Goal: Task Accomplishment & Management: Use online tool/utility

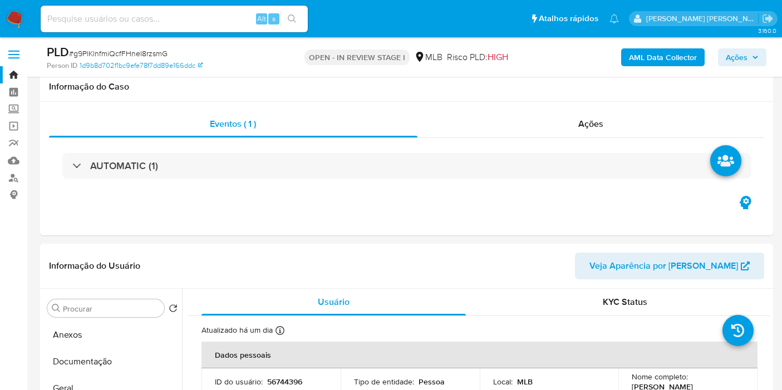
select select "10"
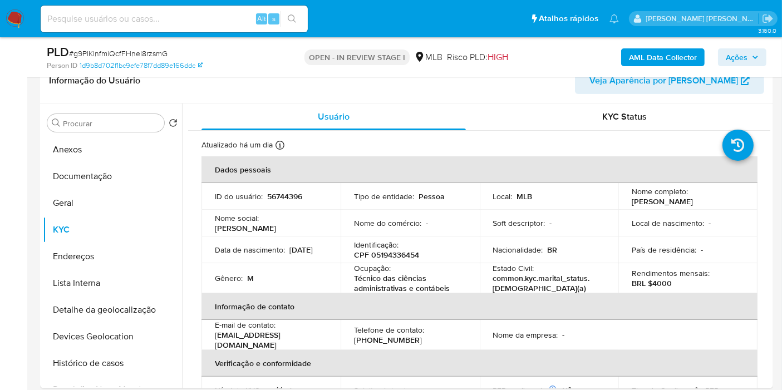
scroll to position [512, 0]
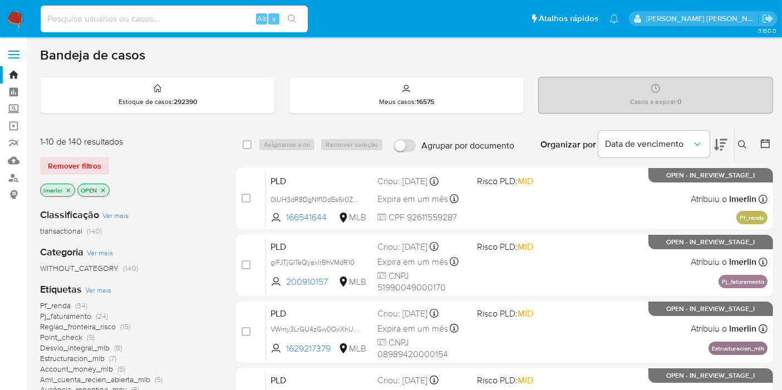
click at [207, 21] on input at bounding box center [174, 19] width 267 height 14
paste input "MMzX17qGcKxIkIFQclQIvluk"
type input "MMzX17qGcKxIkIFQclQIvluk"
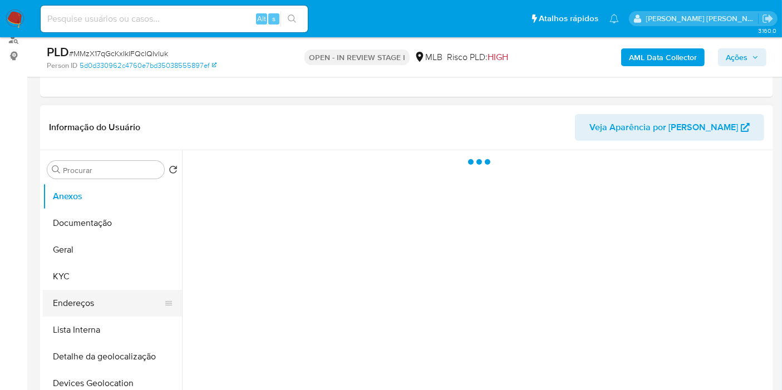
scroll to position [247, 0]
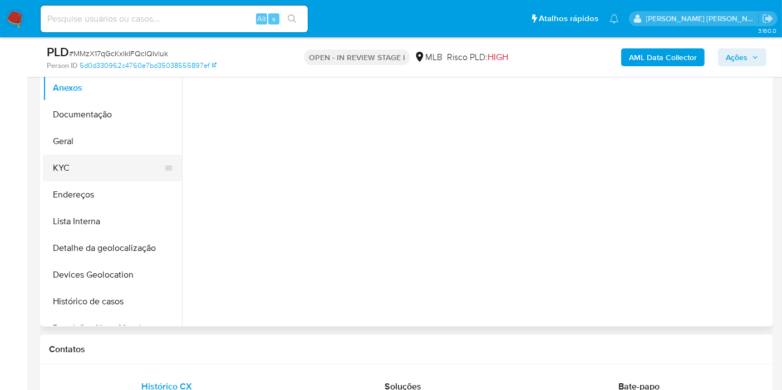
select select "10"
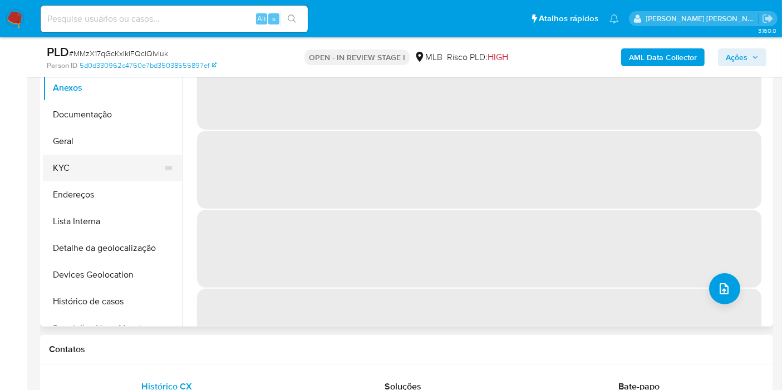
click at [93, 159] on button "KYC" at bounding box center [108, 168] width 130 height 27
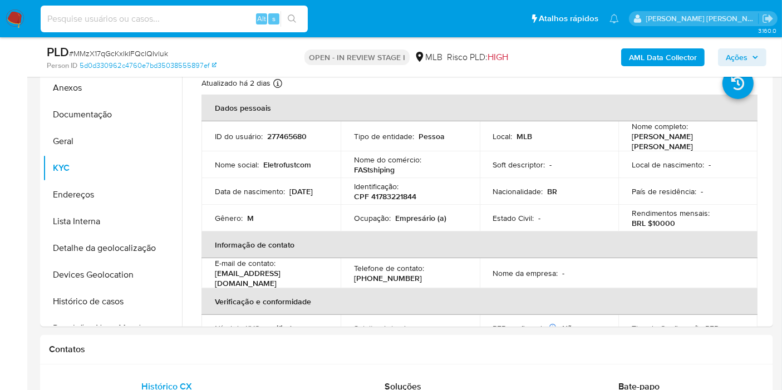
click at [159, 18] on input at bounding box center [174, 19] width 267 height 14
paste input "cwRmrB0I2bOUKsv63BZBqJ9G"
type input "cwRmrB0I2bOUKsv63BZBqJ9G"
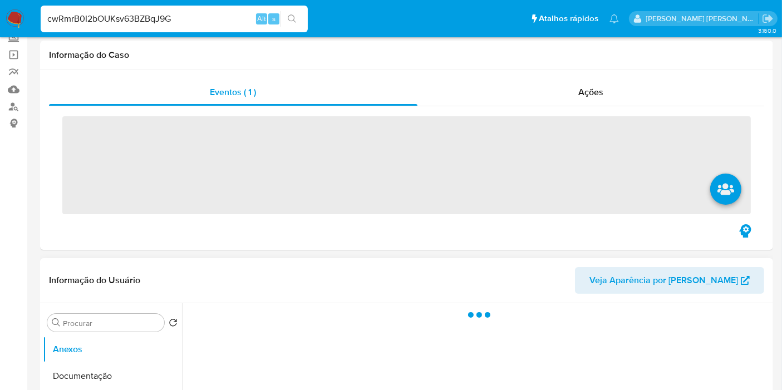
scroll to position [185, 0]
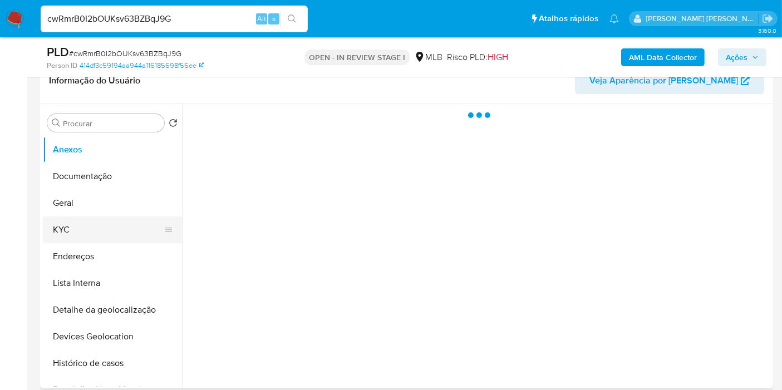
click at [113, 234] on button "KYC" at bounding box center [108, 229] width 130 height 27
select select "10"
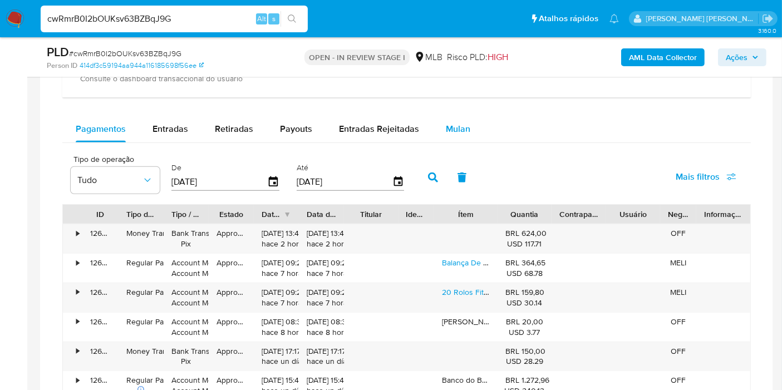
scroll to position [804, 0]
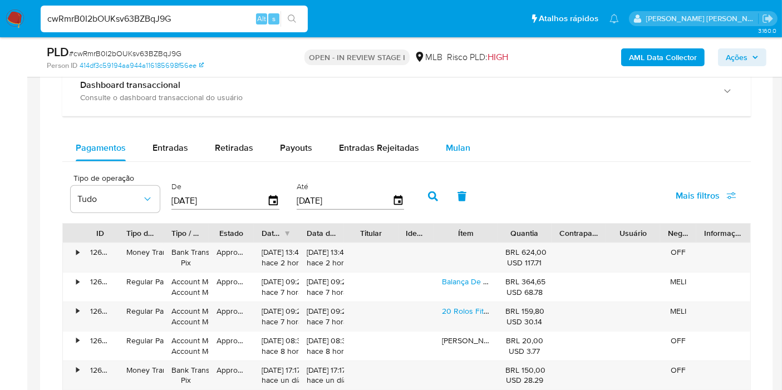
click at [451, 141] on span "Mulan" at bounding box center [458, 147] width 24 height 13
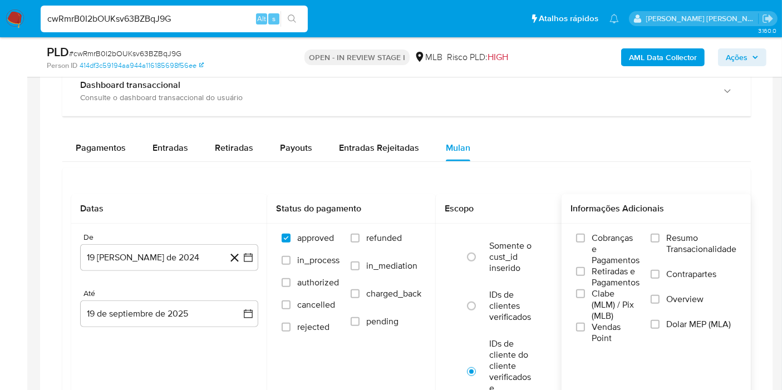
click at [664, 238] on label "Resumo Transacionalidade" at bounding box center [693, 251] width 86 height 36
click at [659, 238] on input "Resumo Transacionalidade" at bounding box center [654, 238] width 9 height 9
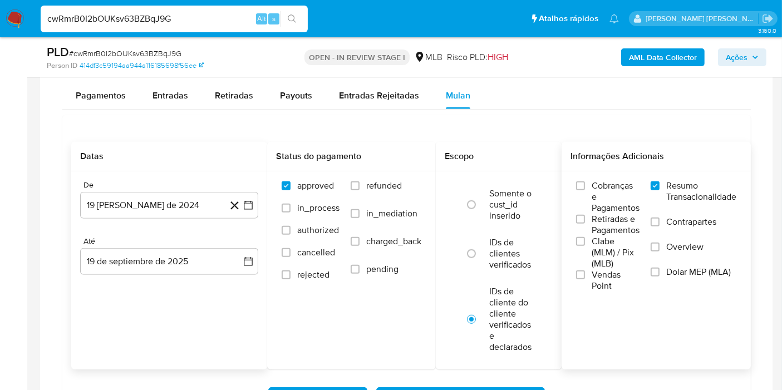
scroll to position [927, 0]
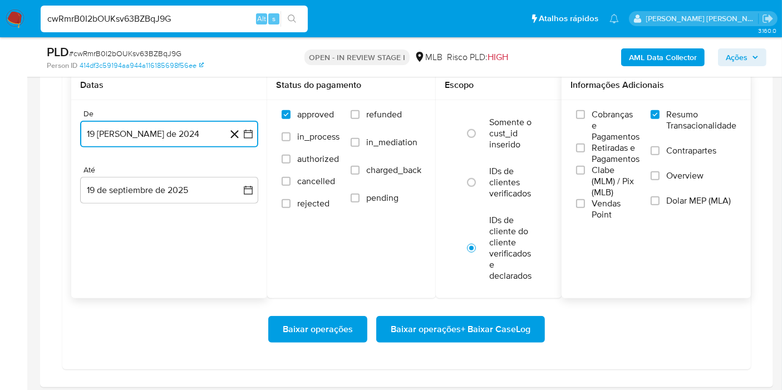
click at [256, 139] on button "19 de agosto de 2024" at bounding box center [169, 134] width 178 height 27
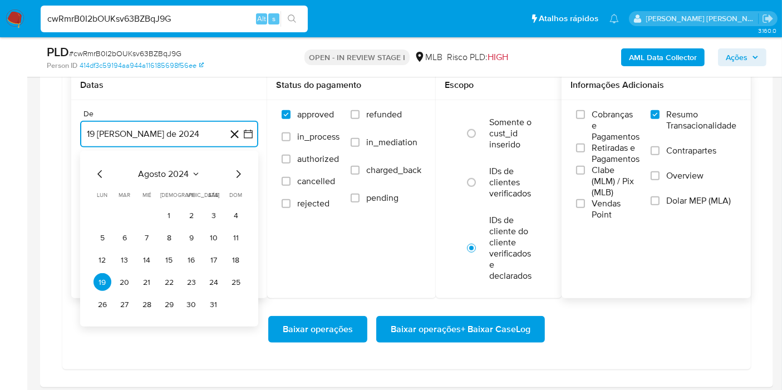
click at [171, 172] on span "agosto 2024" at bounding box center [164, 174] width 51 height 11
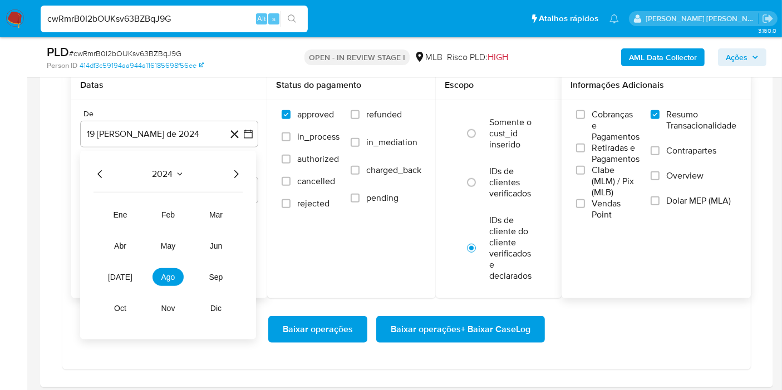
click at [241, 173] on icon "Año siguiente" at bounding box center [235, 173] width 13 height 13
click at [170, 277] on span "ago" at bounding box center [168, 277] width 14 height 9
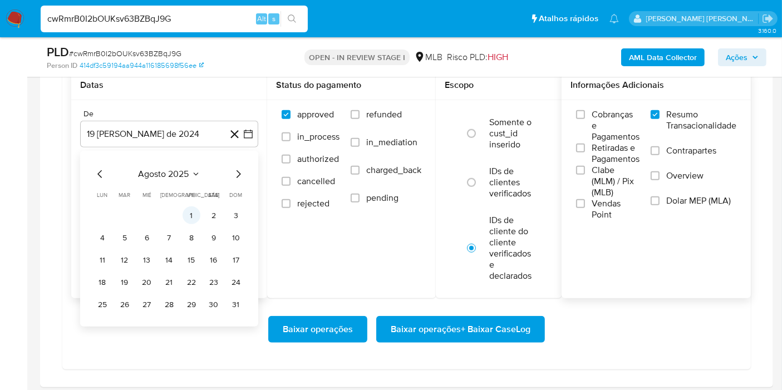
click at [189, 214] on button "1" at bounding box center [192, 215] width 18 height 18
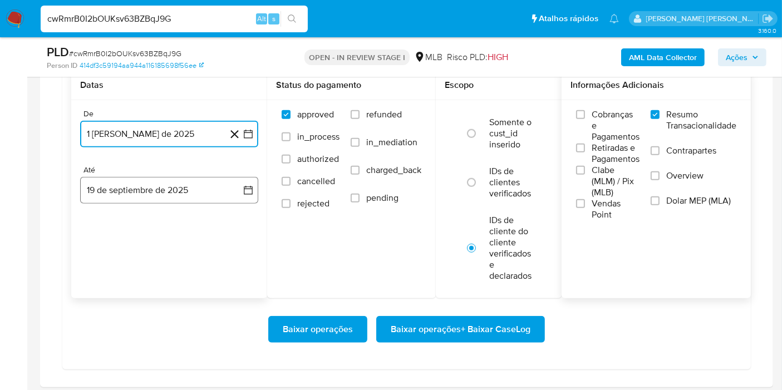
click at [229, 188] on button "19 de septiembre de 2025" at bounding box center [169, 190] width 178 height 27
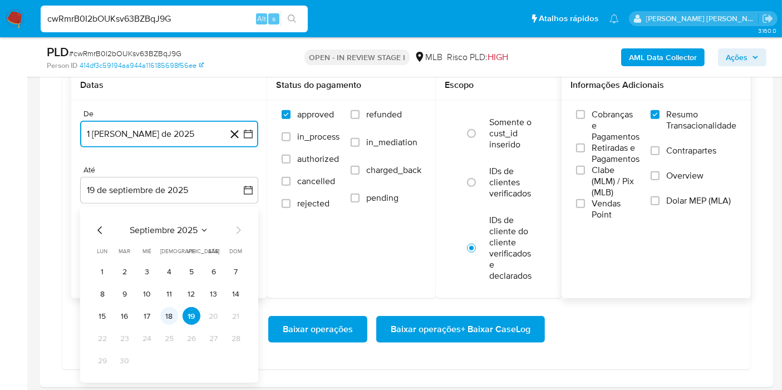
click at [171, 322] on button "18" at bounding box center [169, 316] width 18 height 18
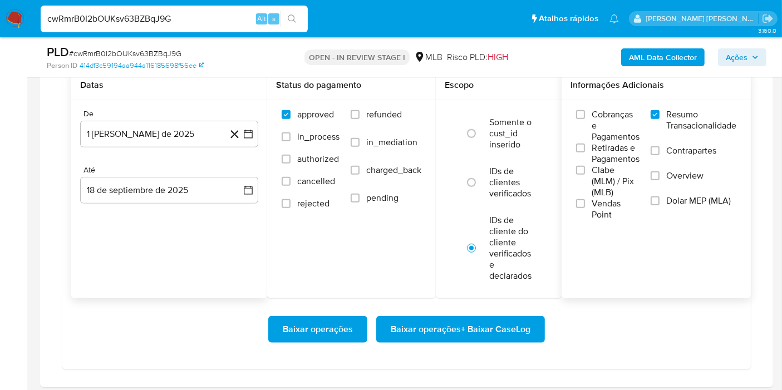
click at [181, 269] on div "Datas De 1 de agosto de 2025 1-08-2025 Até 18 de septiembre de 2025 18-09-2025" at bounding box center [169, 185] width 196 height 228
click at [466, 327] on span "Baixar operações + Baixar CaseLog" at bounding box center [461, 329] width 140 height 24
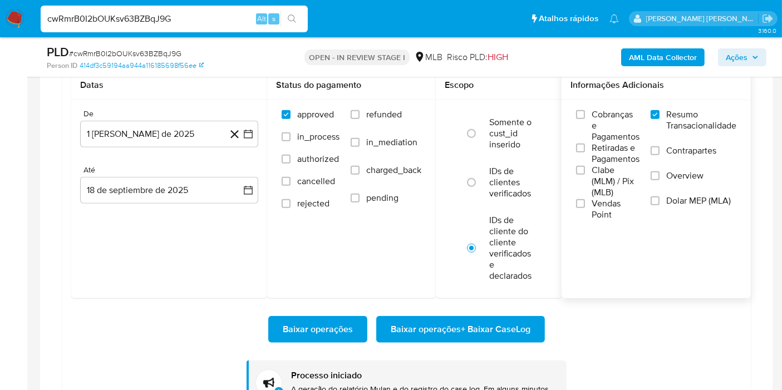
click at [214, 18] on input "cwRmrB0I2bOUKsv63BZBqJ9G" at bounding box center [174, 19] width 267 height 14
paste input "g9PlKlnfmiQcfFHneI8rzsm"
type input "g9PlKlnfmiQcfFHneI8rzsmG"
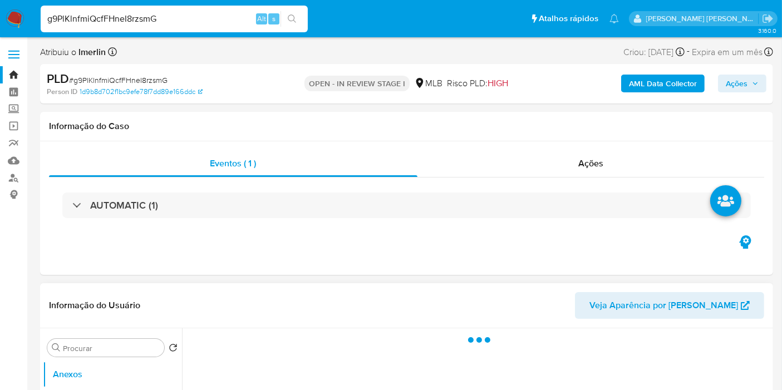
select select "10"
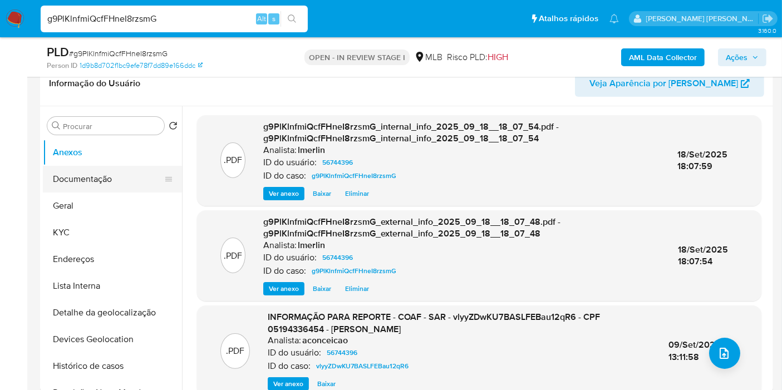
scroll to position [185, 0]
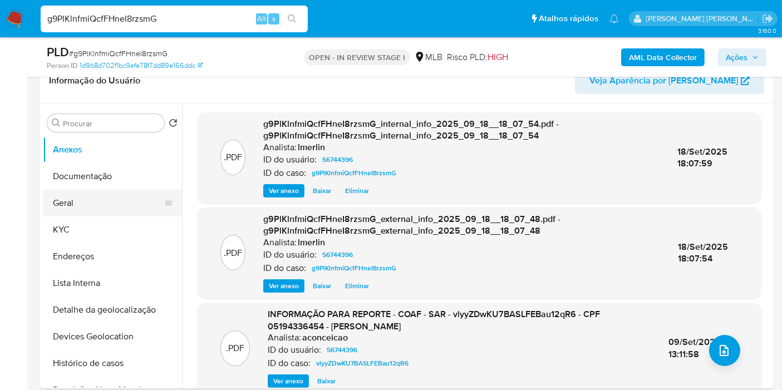
click at [71, 207] on button "Geral" at bounding box center [108, 203] width 130 height 27
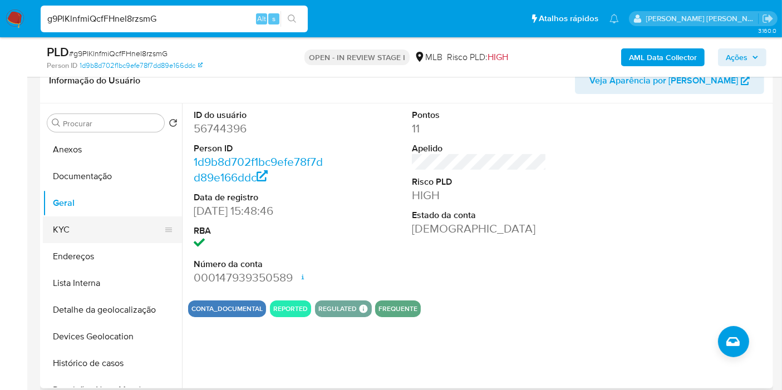
drag, startPoint x: 93, startPoint y: 218, endPoint x: 105, endPoint y: 221, distance: 11.6
click at [93, 218] on button "KYC" at bounding box center [108, 229] width 130 height 27
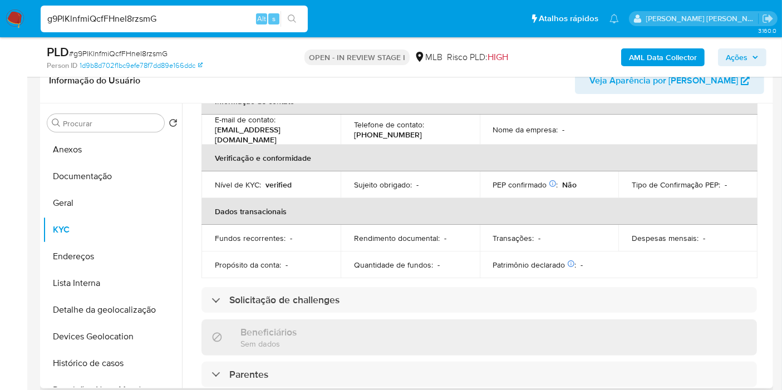
scroll to position [456, 0]
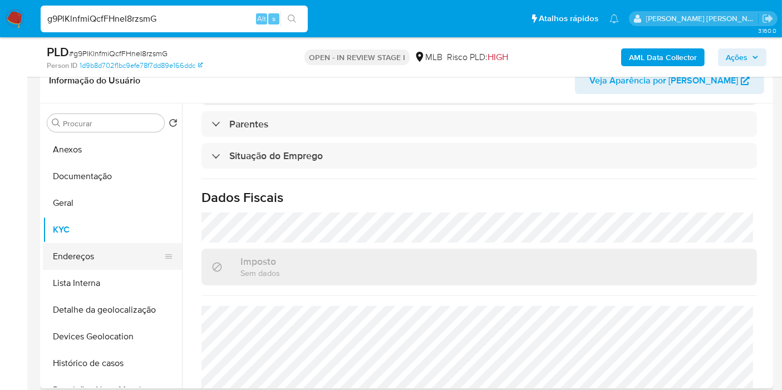
click at [115, 250] on button "Endereços" at bounding box center [108, 256] width 130 height 27
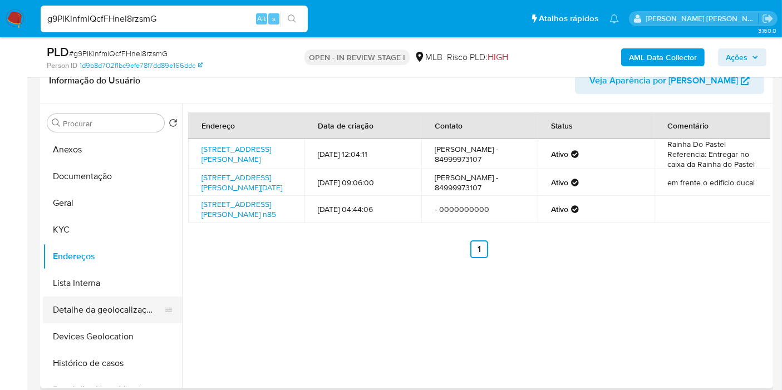
click at [115, 313] on button "Detalhe da geolocalização" at bounding box center [108, 310] width 130 height 27
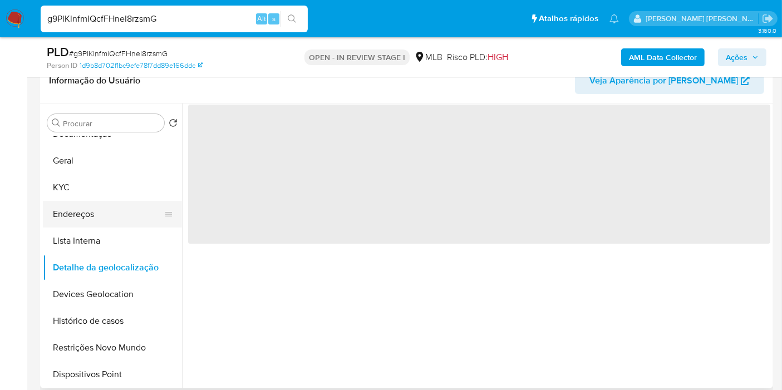
scroll to position [62, 0]
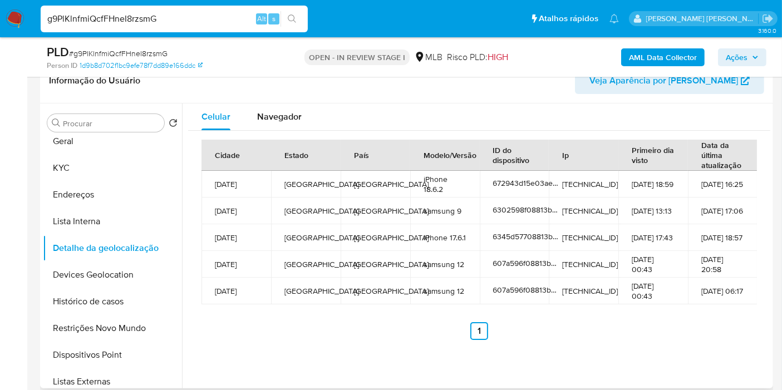
click at [332, 317] on div "Cidade Estado País Modelo/Versão ID do dispositivo Ip Primeiro dia visto Data d…" at bounding box center [478, 240] width 555 height 200
click at [286, 118] on span "Navegador" at bounding box center [279, 116] width 45 height 13
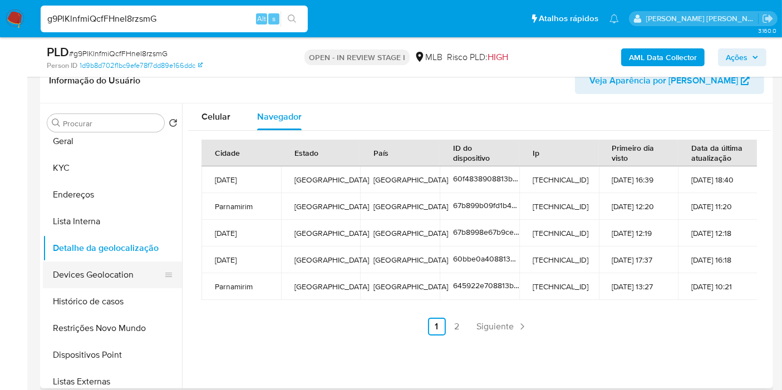
click at [122, 271] on button "Devices Geolocation" at bounding box center [108, 275] width 130 height 27
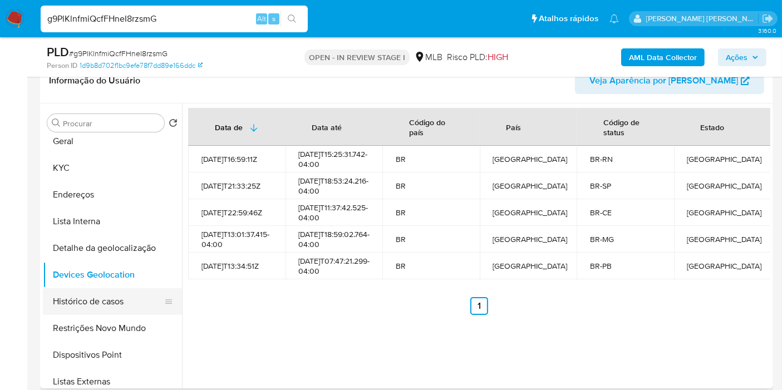
click at [129, 327] on button "Restrições Novo Mundo" at bounding box center [112, 328] width 139 height 27
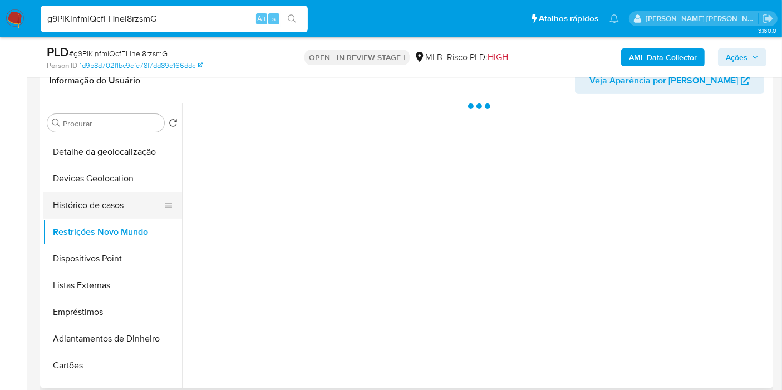
scroll to position [185, 0]
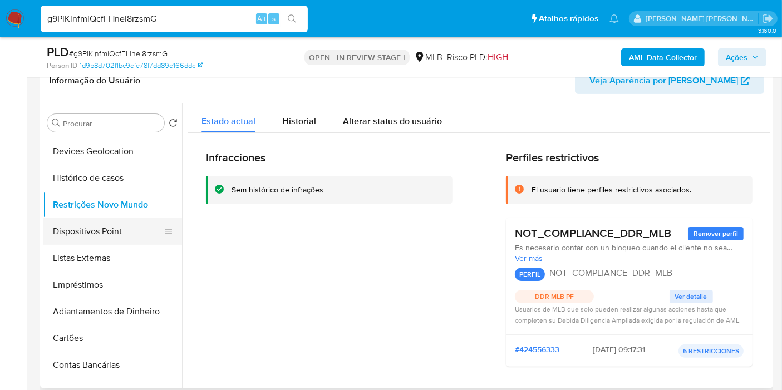
click at [131, 233] on button "Dispositivos Point" at bounding box center [108, 231] width 130 height 27
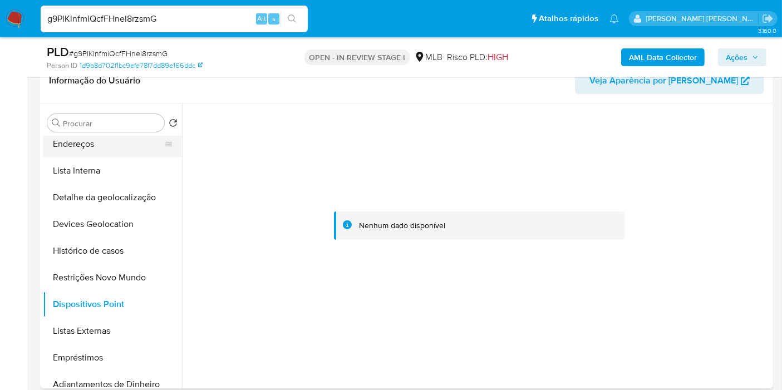
scroll to position [62, 0]
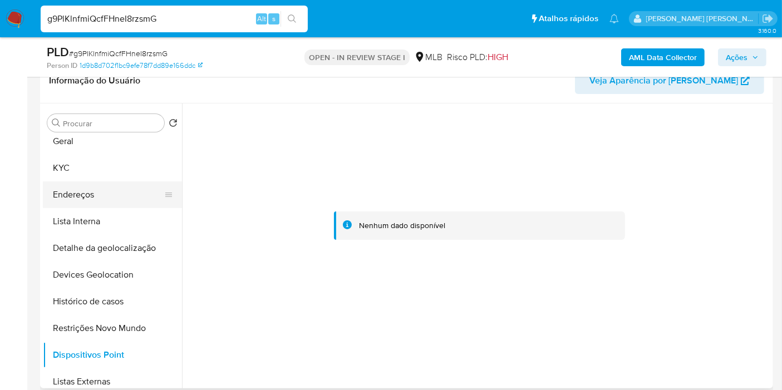
click at [106, 199] on button "Endereços" at bounding box center [108, 194] width 130 height 27
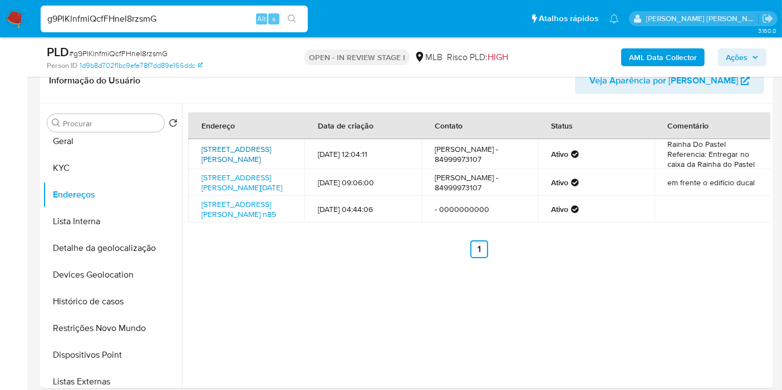
click at [243, 151] on link "Avenida Doutor Átila Paiva 304, Parnamirim, Rio Grande Do Norte, 59143275, Bras…" at bounding box center [236, 154] width 70 height 21
drag, startPoint x: 82, startPoint y: 171, endPoint x: 82, endPoint y: 184, distance: 12.3
click at [82, 171] on button "KYC" at bounding box center [112, 168] width 139 height 27
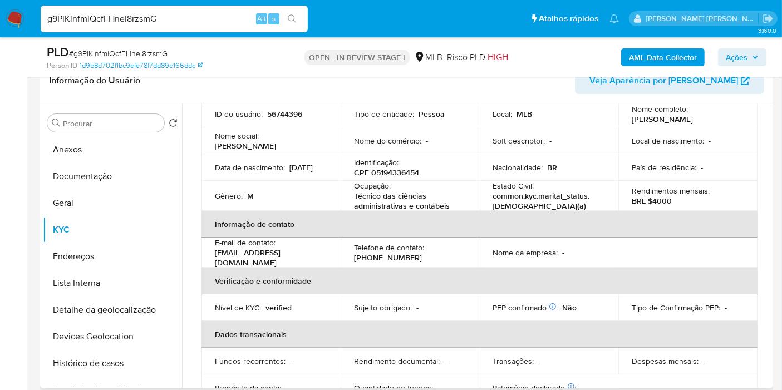
scroll to position [79, 0]
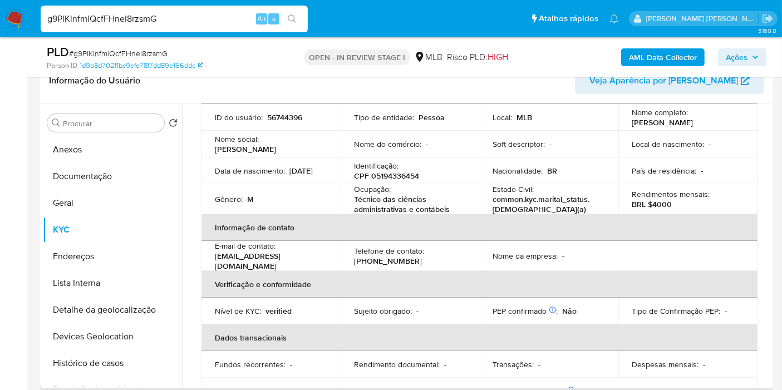
click at [408, 181] on p "CPF 05194336454" at bounding box center [386, 176] width 65 height 10
copy p "05194336454"
click at [125, 348] on button "Devices Geolocation" at bounding box center [108, 336] width 130 height 27
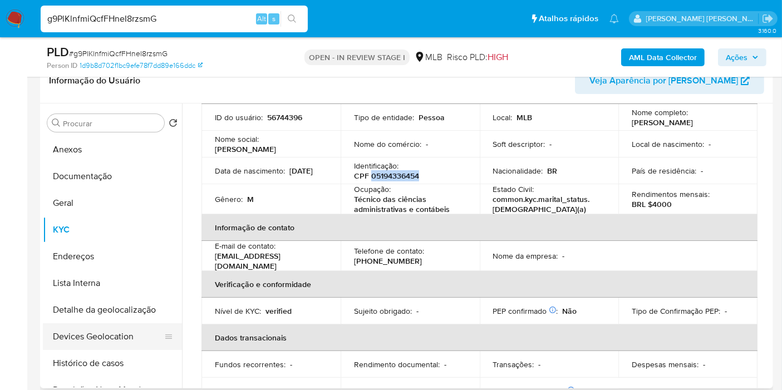
scroll to position [0, 0]
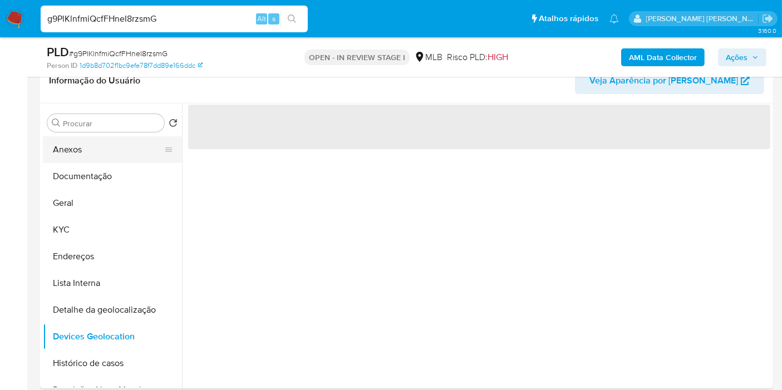
click at [108, 147] on button "Anexos" at bounding box center [108, 149] width 130 height 27
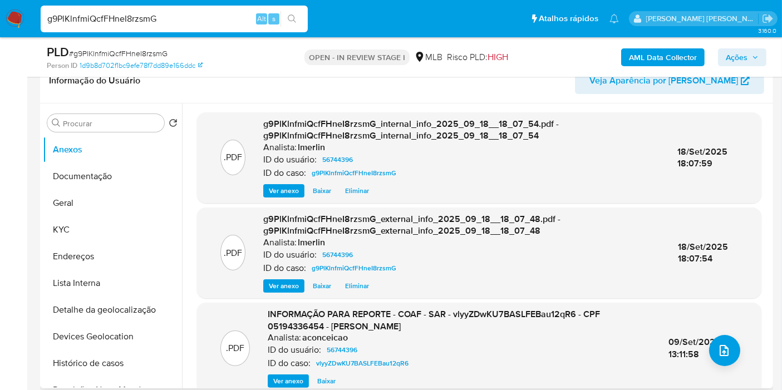
click at [278, 380] on span "Ver anexo" at bounding box center [288, 381] width 30 height 11
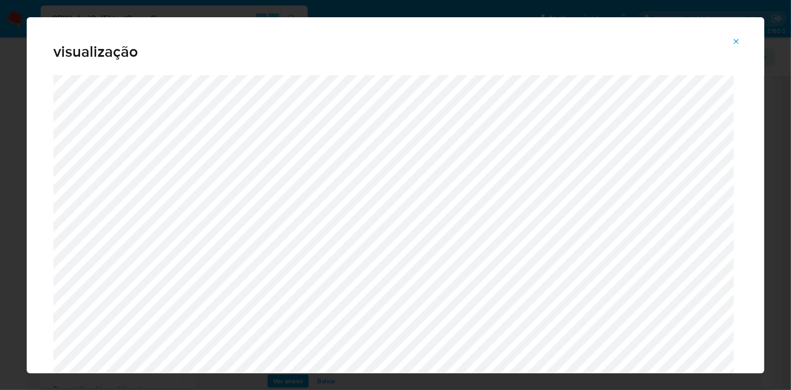
click at [736, 41] on icon "Attachment preview" at bounding box center [736, 41] width 9 height 9
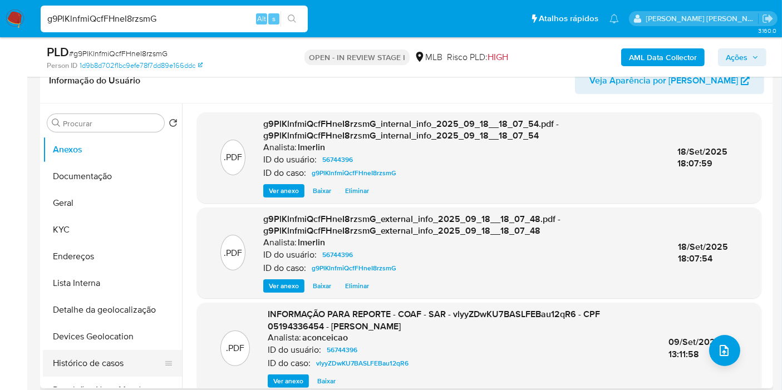
click at [108, 367] on button "Histórico de casos" at bounding box center [108, 363] width 130 height 27
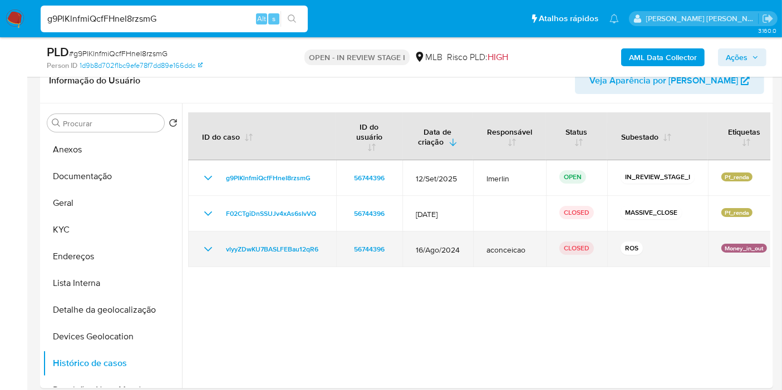
click at [206, 249] on icon "Mostrar/Ocultar" at bounding box center [208, 249] width 8 height 4
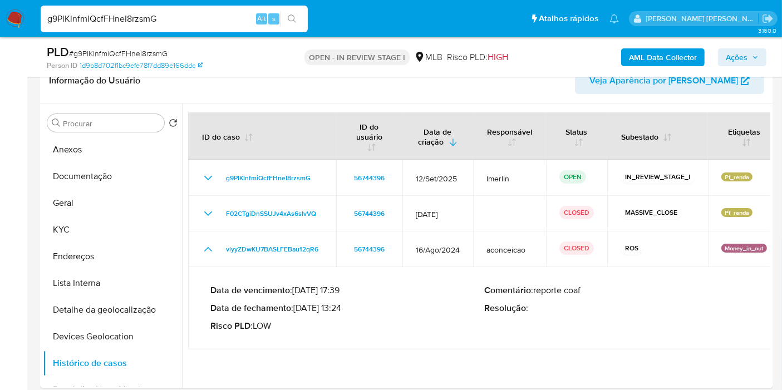
drag, startPoint x: 342, startPoint y: 305, endPoint x: 300, endPoint y: 306, distance: 41.2
click at [300, 306] on p "Data de fechamento : 09/09/2024 13:24" at bounding box center [347, 308] width 274 height 11
drag, startPoint x: 299, startPoint y: 307, endPoint x: 343, endPoint y: 308, distance: 44.0
click at [343, 308] on p "Data de fechamento : 09/09/2024 13:24" at bounding box center [347, 308] width 274 height 11
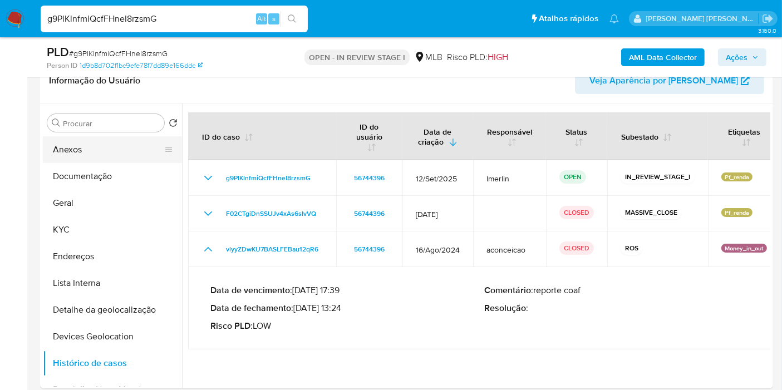
click at [128, 159] on button "Anexos" at bounding box center [108, 149] width 130 height 27
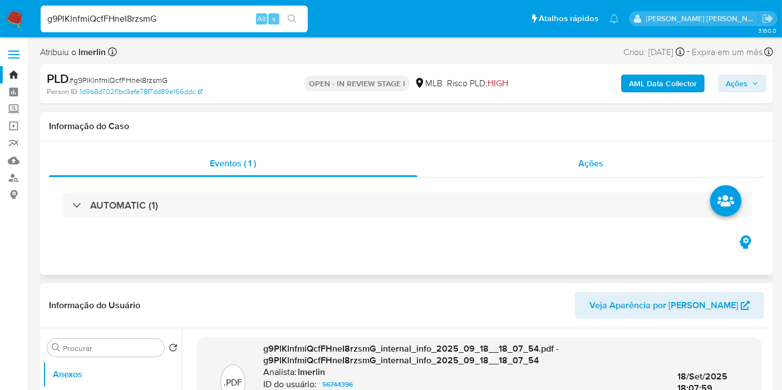
click at [550, 167] on div "Ações" at bounding box center [590, 163] width 347 height 27
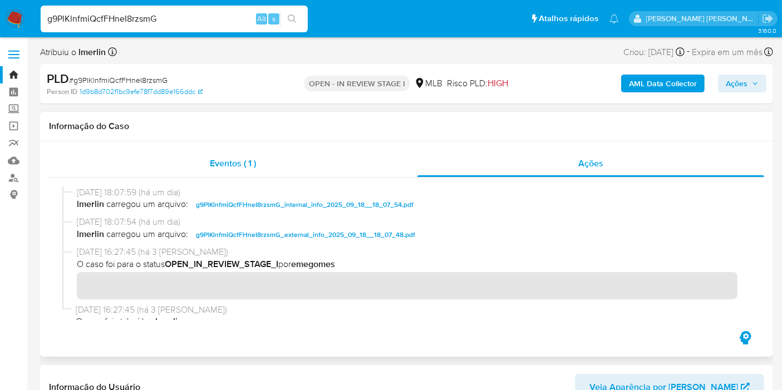
click at [269, 160] on div "Eventos ( 1 )" at bounding box center [233, 163] width 368 height 27
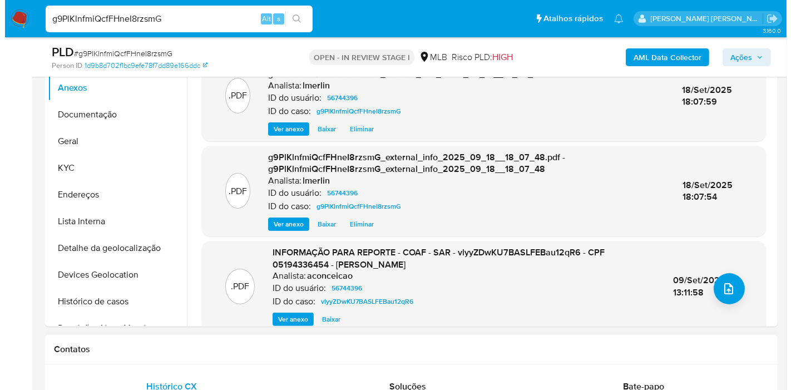
scroll to position [185, 0]
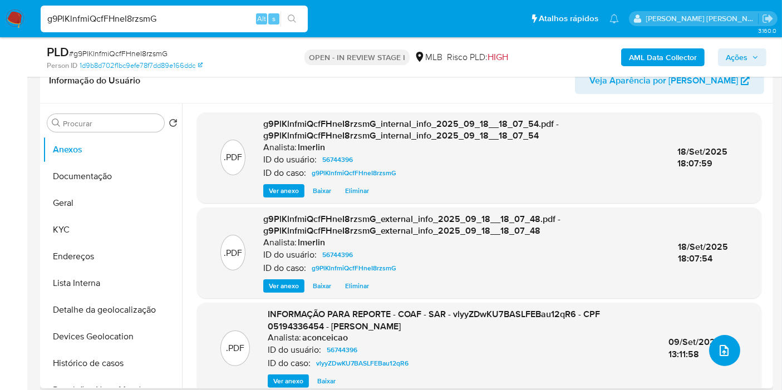
click at [729, 350] on button "upload-file" at bounding box center [724, 350] width 31 height 31
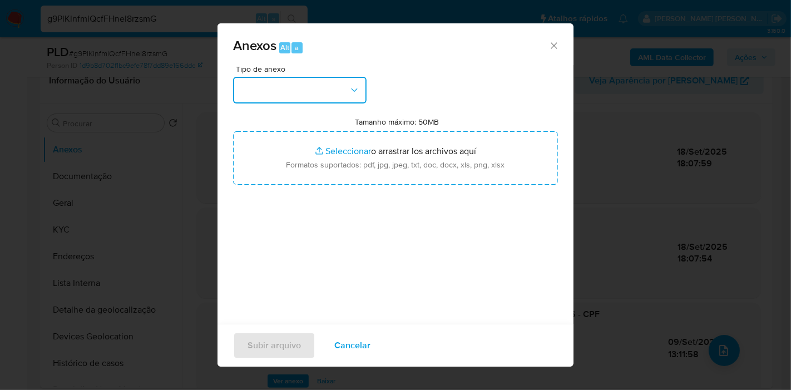
click at [357, 90] on icon "button" at bounding box center [354, 90] width 11 height 11
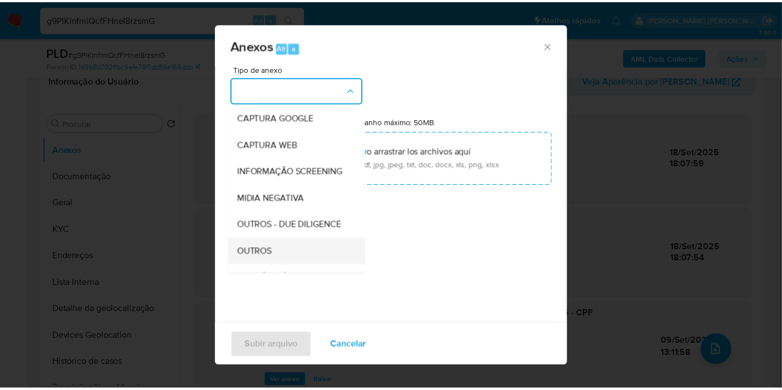
scroll to position [124, 0]
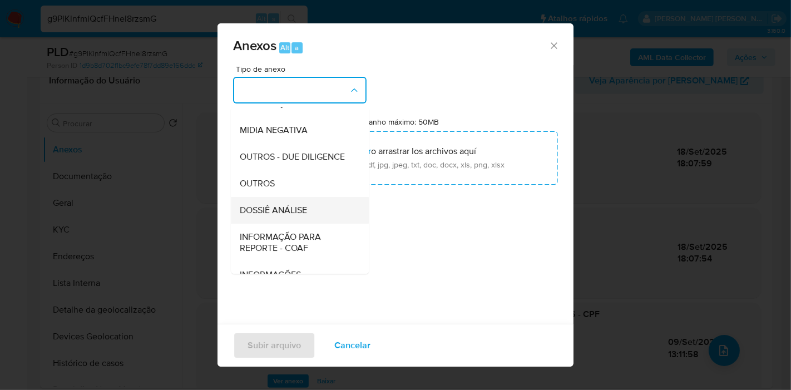
click at [327, 224] on div "DOSSIÊ ANÁLISE" at bounding box center [297, 210] width 114 height 27
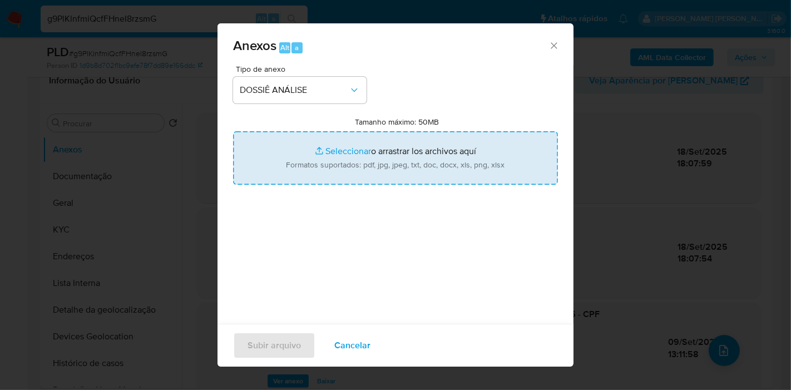
click at [381, 152] on input "Tamanho máximo: 50MB Seleccionar archivos" at bounding box center [395, 157] width 325 height 53
type input "C:\fakepath\2º SAR - XXX - CPF 05194336454 - ROMULO CARVALHO DE SOUSA GONDIM.pdf"
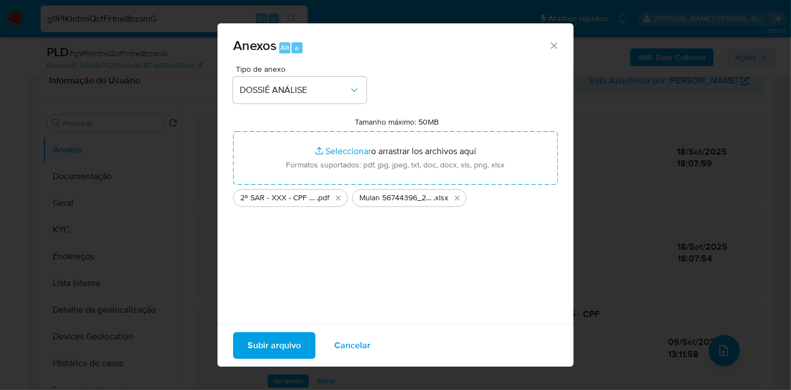
click at [300, 351] on span "Subir arquivo" at bounding box center [274, 345] width 53 height 24
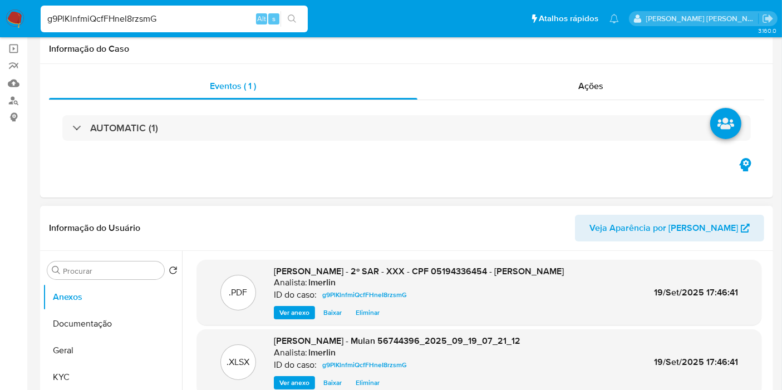
scroll to position [0, 0]
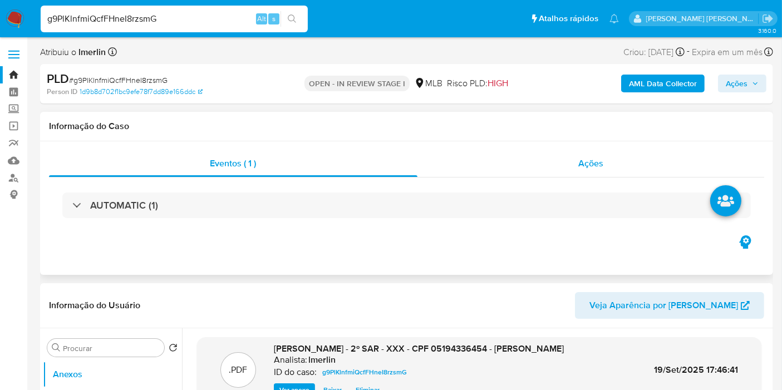
drag, startPoint x: 630, startPoint y: 143, endPoint x: 623, endPoint y: 163, distance: 21.3
click at [630, 144] on div "Eventos ( 1 ) Ações AUTOMATIC (1)" at bounding box center [406, 208] width 733 height 134
click at [623, 164] on div "Ações" at bounding box center [590, 163] width 347 height 27
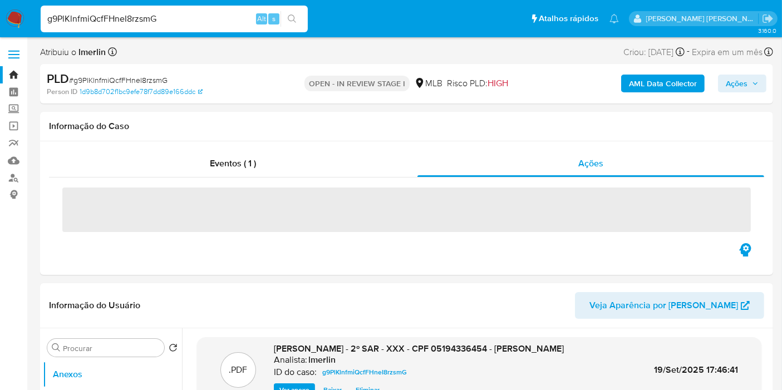
click at [740, 81] on span "Ações" at bounding box center [737, 84] width 22 height 18
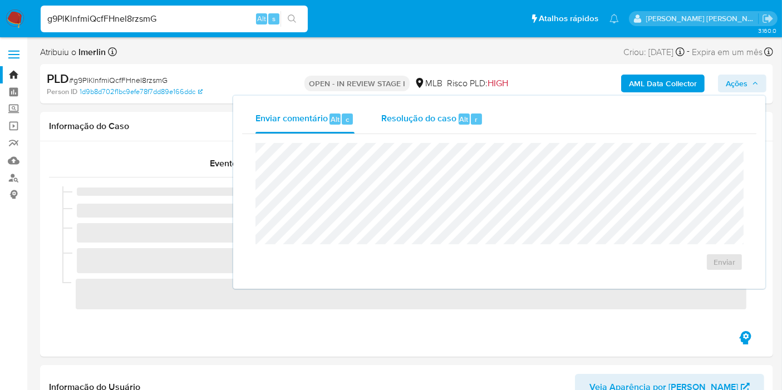
click at [438, 124] on span "Resolução do caso" at bounding box center [418, 118] width 75 height 13
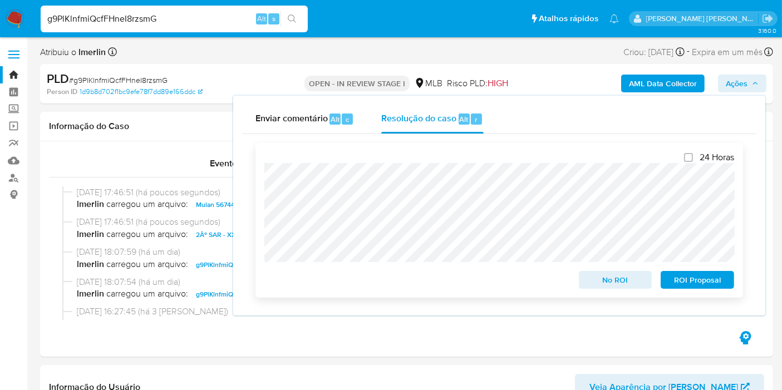
click at [693, 283] on span "ROI Proposal" at bounding box center [697, 280] width 58 height 16
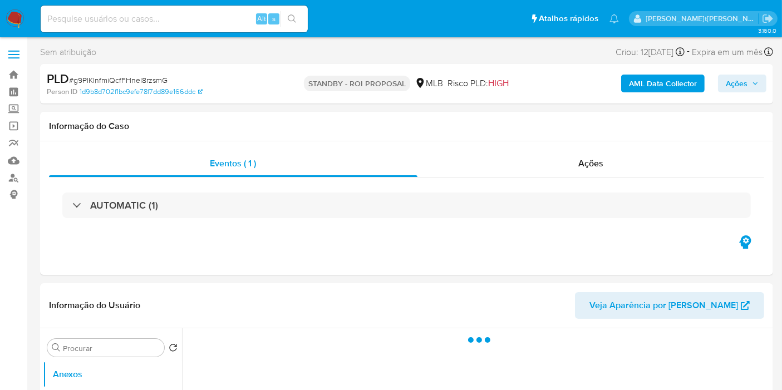
select select "10"
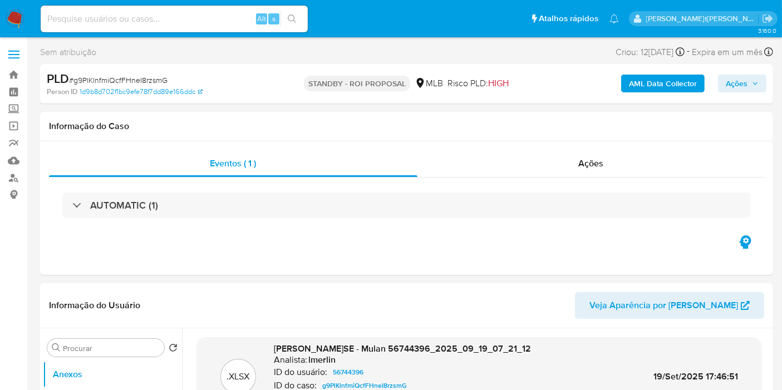
click at [234, 13] on input at bounding box center [174, 19] width 267 height 14
paste input "cwRmrB0I2bOUKsv63BZBqJ9G"
type input "cwRmrB0I2bOUKsv63BZBqJ9G"
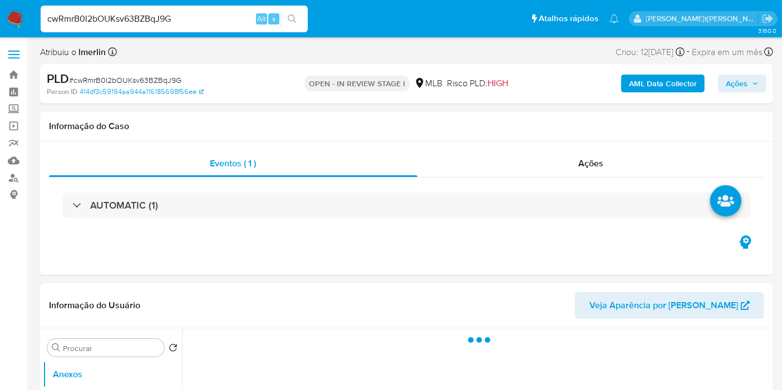
select select "10"
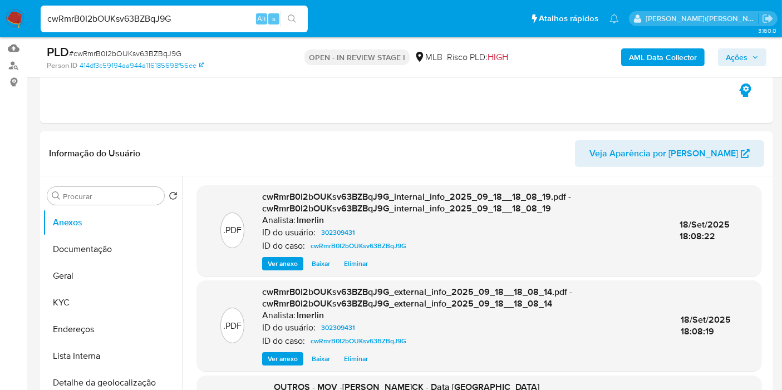
scroll to position [124, 0]
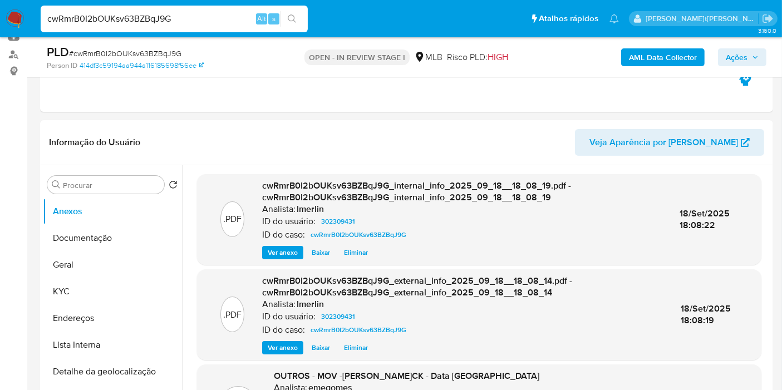
click at [21, 19] on img at bounding box center [15, 18] width 19 height 19
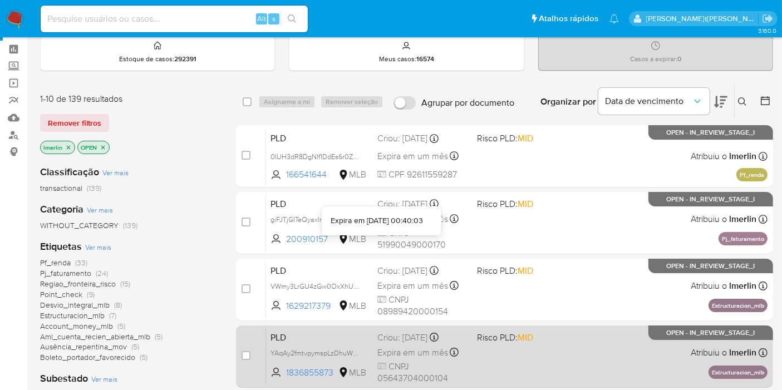
scroll to position [62, 0]
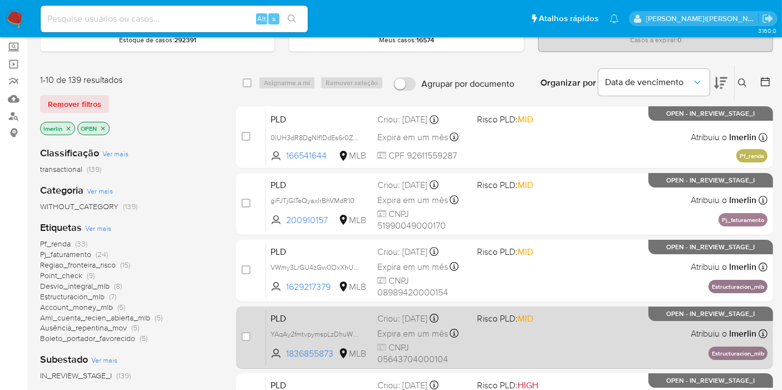
click at [456, 307] on div "case-item-checkbox Incapaz de atribuir o caso PLD YAqAy2fmtvpymspLzDhuWZkA 1836…" at bounding box center [504, 338] width 537 height 62
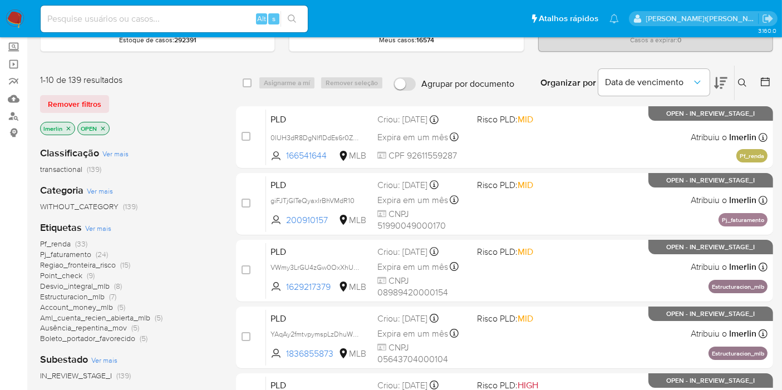
click at [249, 12] on input at bounding box center [174, 19] width 267 height 14
paste input "cwRmrB0I2bOUKsv63BZBqJ9G"
click at [249, 12] on input "cwRmrB0I2bOUKsv63BZBqJ9G" at bounding box center [174, 19] width 267 height 14
type input "cwRmrB0I2bOUKsv63BZBqJ9G"
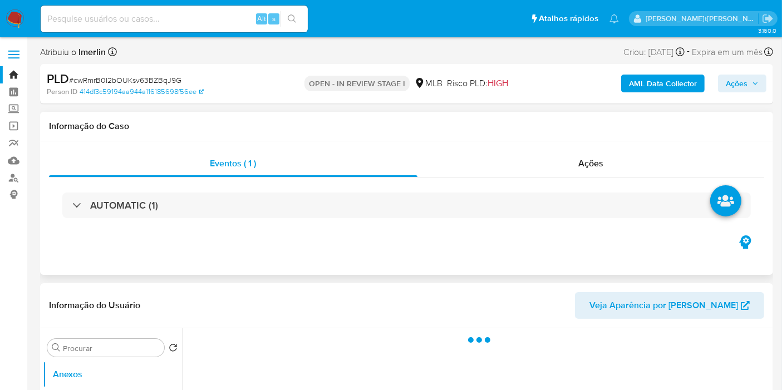
select select "10"
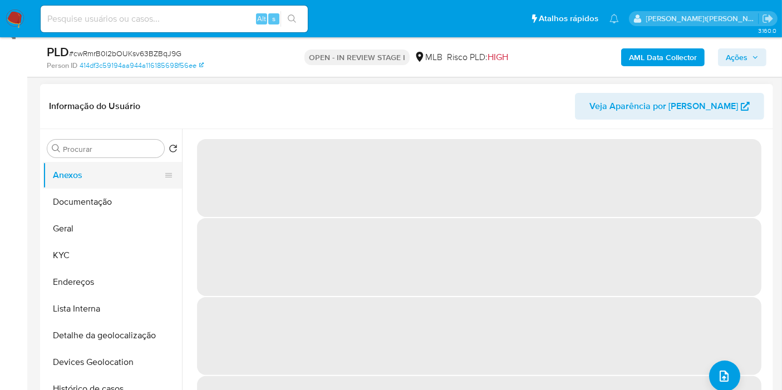
scroll to position [185, 0]
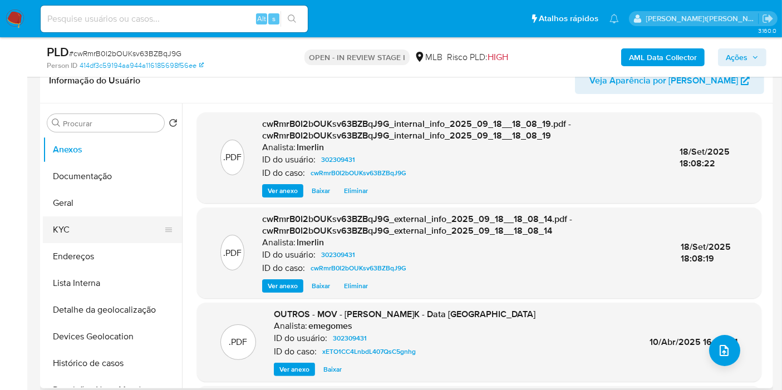
click at [87, 233] on button "KYC" at bounding box center [108, 229] width 130 height 27
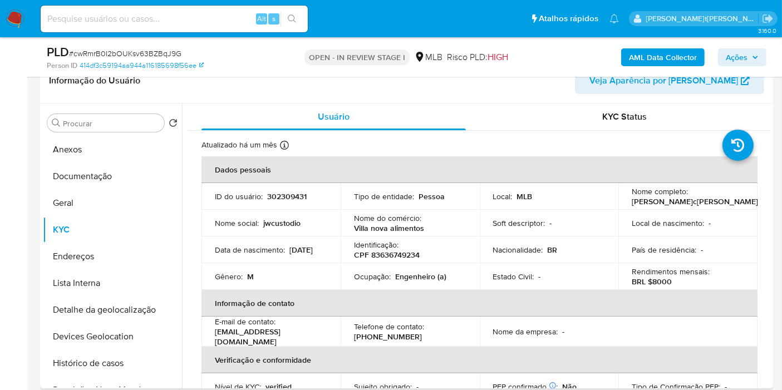
click at [392, 258] on p "CPF 83636749234" at bounding box center [387, 255] width 66 height 10
copy p "83636749234"
click at [112, 169] on button "Documentação" at bounding box center [108, 176] width 130 height 27
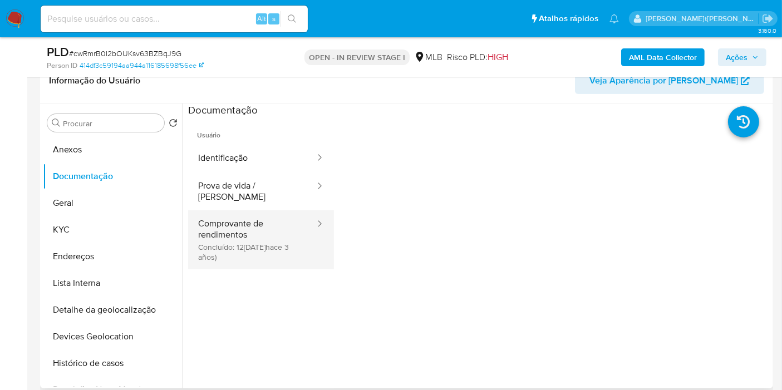
click at [263, 210] on button "Comprovante de rendimentos Concluído: 12/12/2022 (hace 3 años)" at bounding box center [252, 239] width 128 height 59
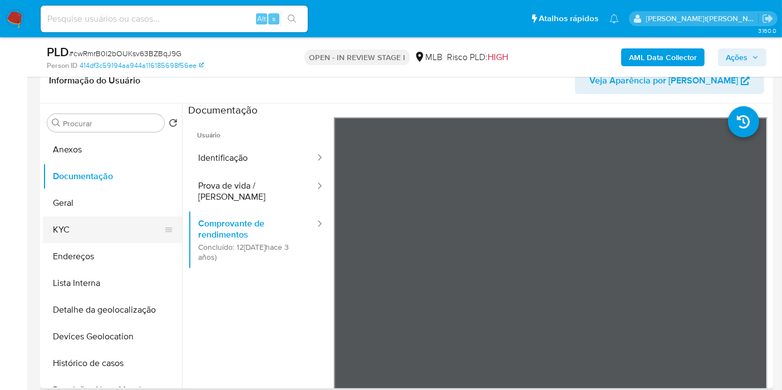
click at [65, 224] on button "KYC" at bounding box center [108, 229] width 130 height 27
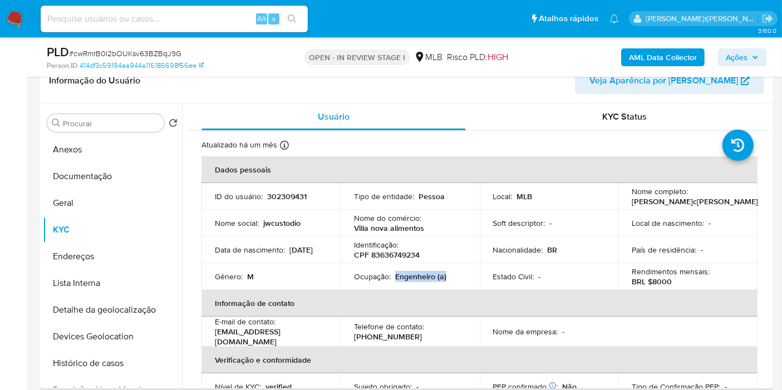
drag, startPoint x: 394, startPoint y: 276, endPoint x: 445, endPoint y: 274, distance: 51.2
click at [445, 274] on div "Ocupação : Engenheiro (a)" at bounding box center [410, 277] width 112 height 10
copy p "Engenheiro (a)"
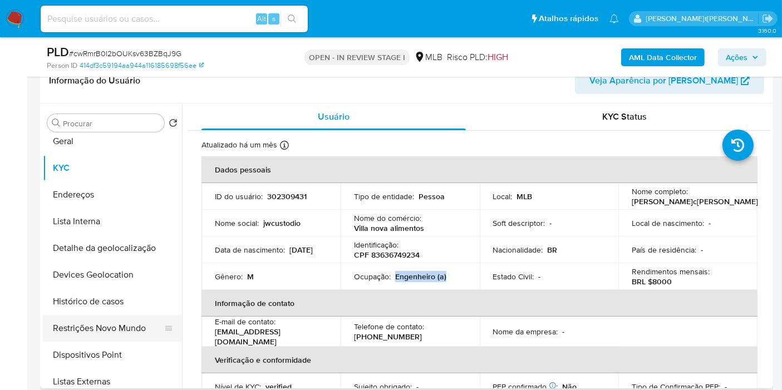
click at [103, 338] on button "Restrições Novo Mundo" at bounding box center [108, 328] width 130 height 27
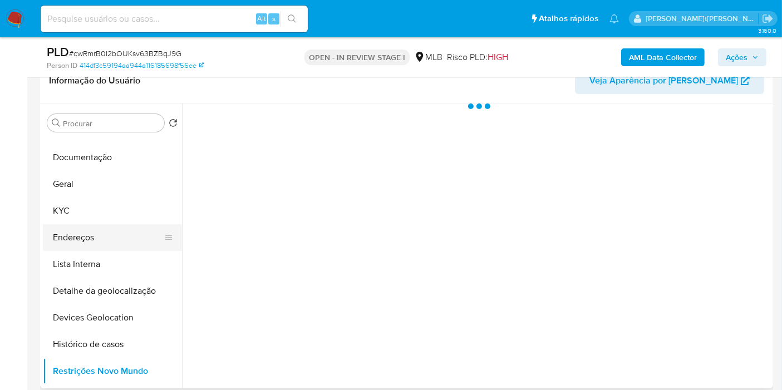
scroll to position [0, 0]
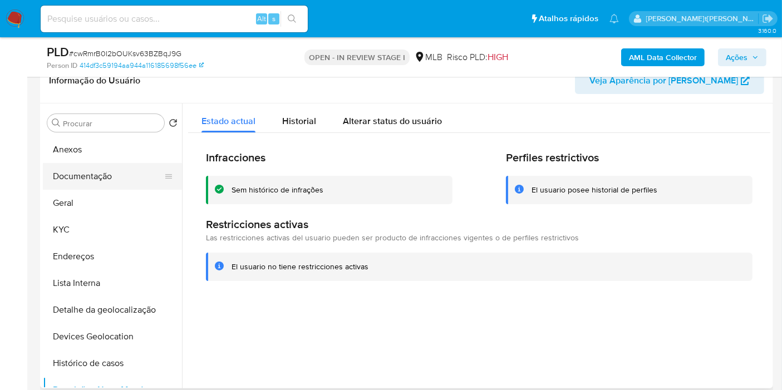
click at [104, 185] on button "Documentação" at bounding box center [108, 176] width 130 height 27
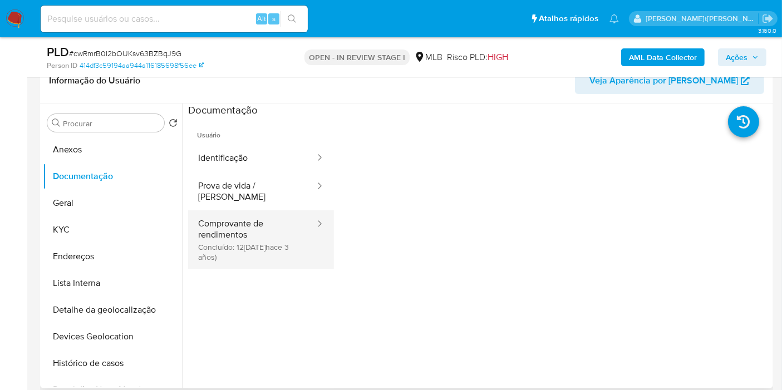
click at [262, 222] on button "Comprovante de rendimentos Concluído: 12/12/2022 (hace 3 años)" at bounding box center [252, 239] width 128 height 59
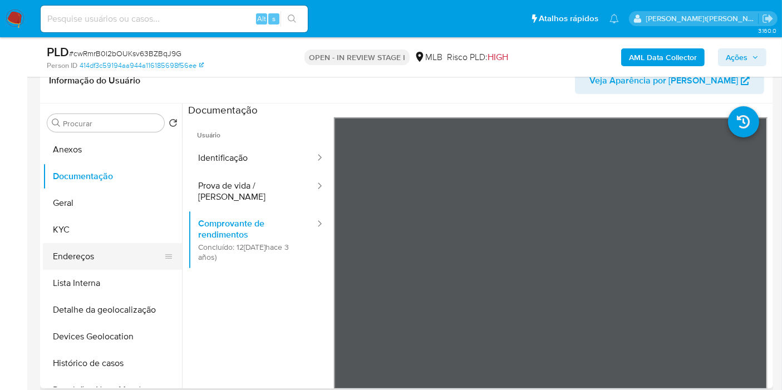
click at [116, 260] on button "Endereços" at bounding box center [108, 256] width 130 height 27
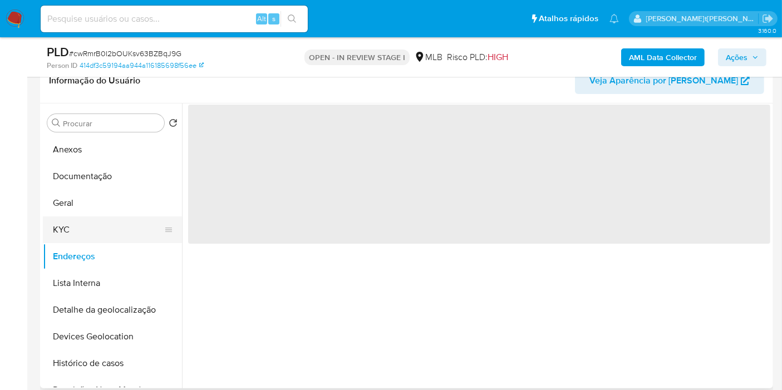
click at [106, 228] on button "KYC" at bounding box center [108, 229] width 130 height 27
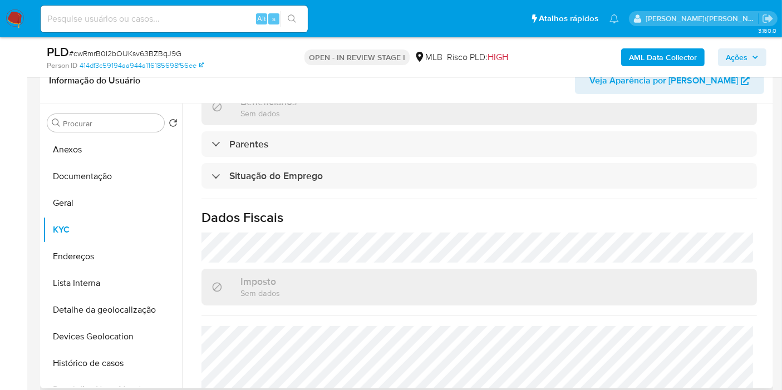
scroll to position [505, 0]
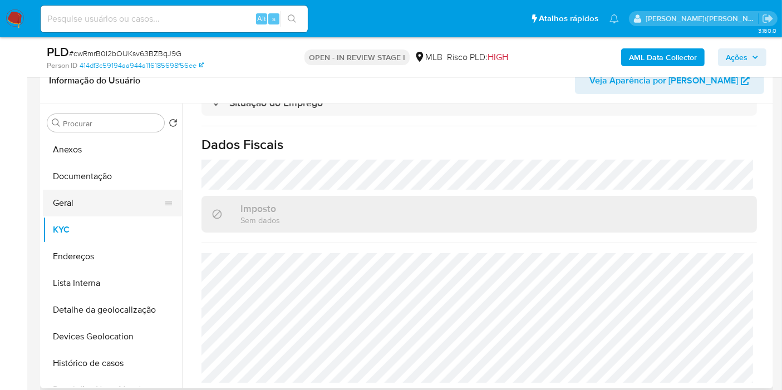
click at [64, 215] on button "Geral" at bounding box center [108, 203] width 130 height 27
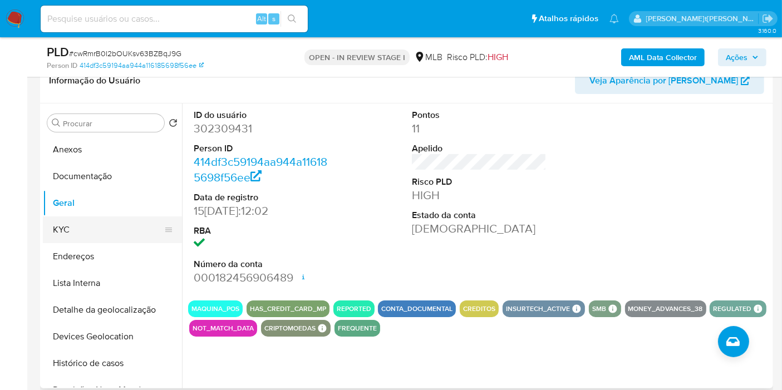
click at [78, 225] on button "KYC" at bounding box center [108, 229] width 130 height 27
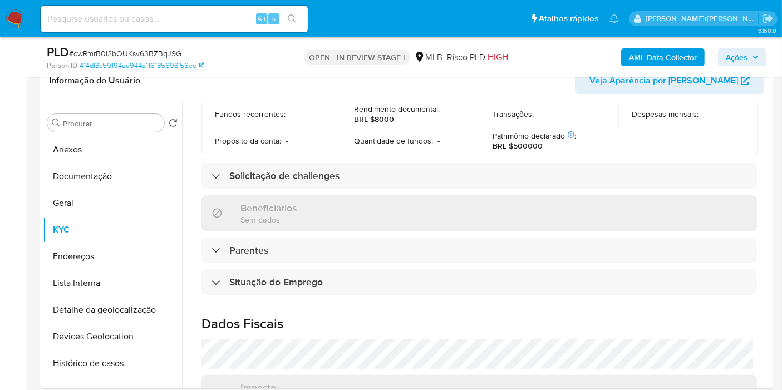
scroll to position [505, 0]
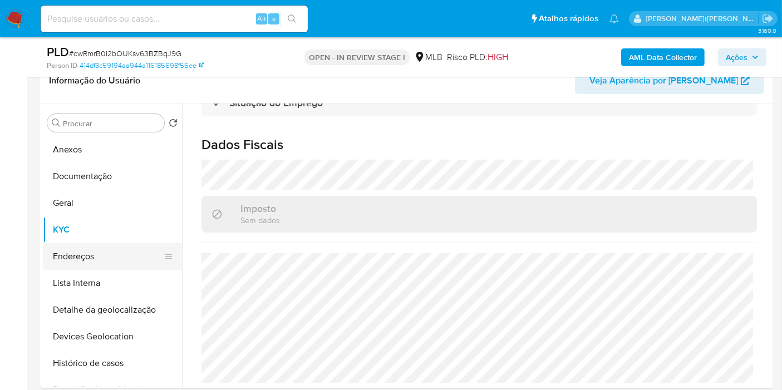
click at [78, 253] on button "Endereços" at bounding box center [108, 256] width 130 height 27
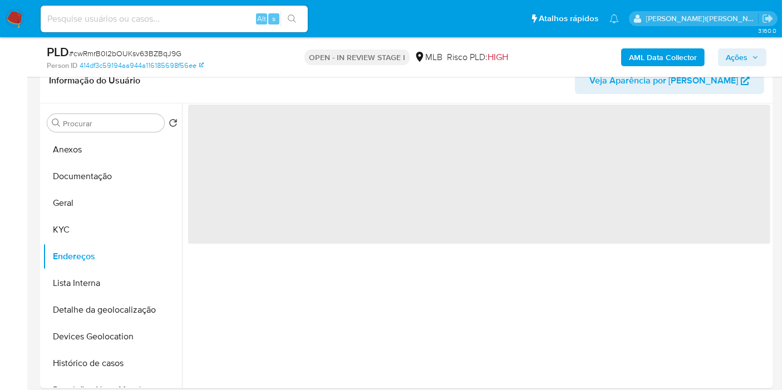
scroll to position [0, 0]
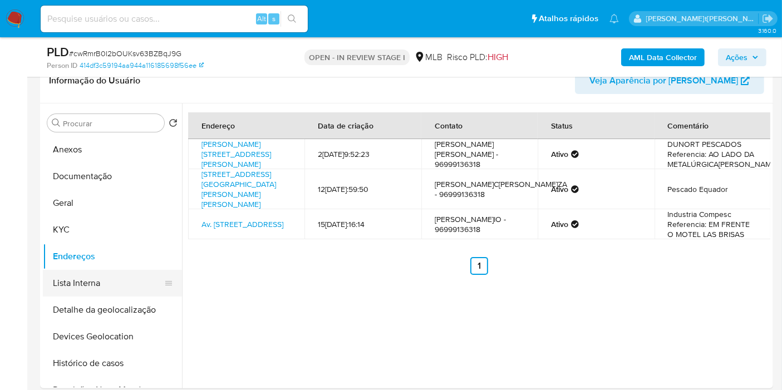
drag, startPoint x: 86, startPoint y: 315, endPoint x: 86, endPoint y: 269, distance: 46.2
click at [86, 314] on button "Detalhe da geolocalização" at bounding box center [112, 310] width 139 height 27
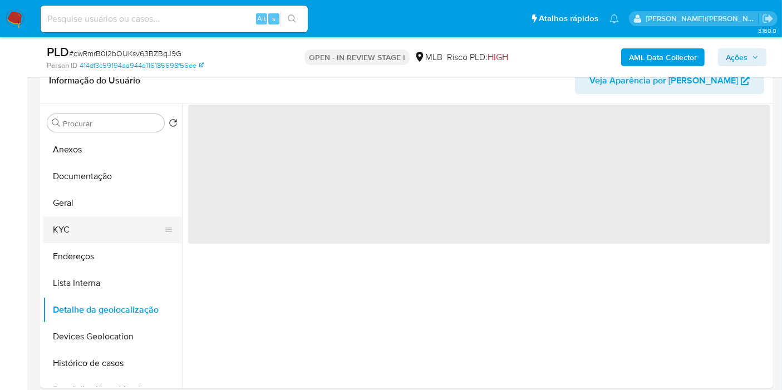
scroll to position [62, 0]
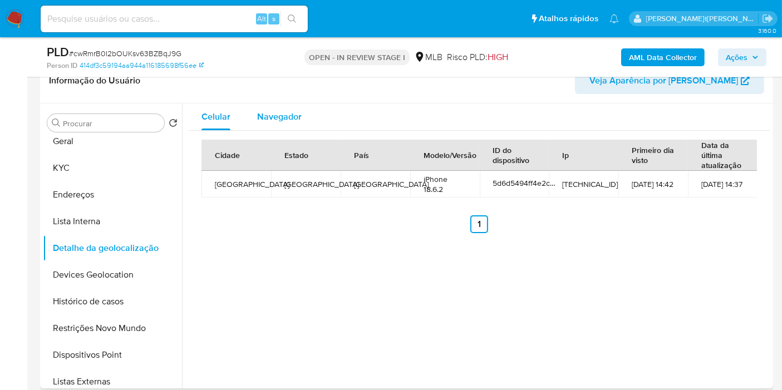
click at [288, 125] on div "Navegador" at bounding box center [279, 116] width 45 height 27
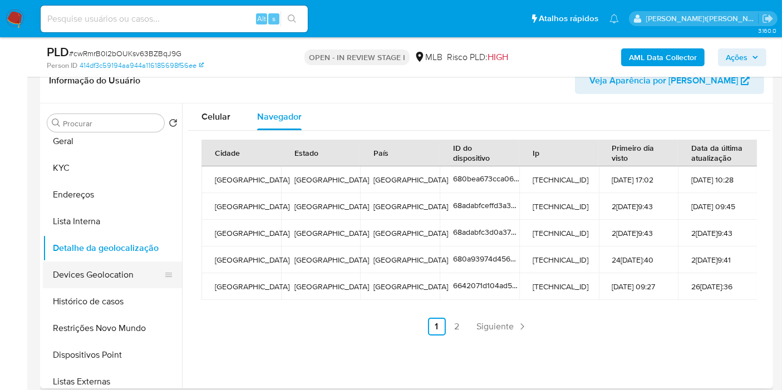
click at [90, 268] on button "Devices Geolocation" at bounding box center [108, 275] width 130 height 27
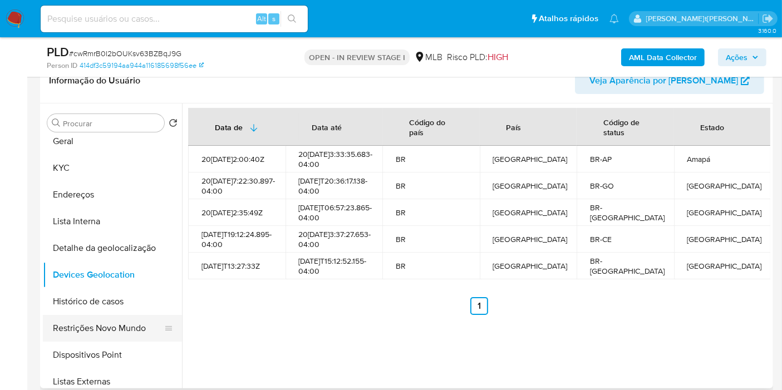
click at [87, 338] on button "Restrições Novo Mundo" at bounding box center [108, 328] width 130 height 27
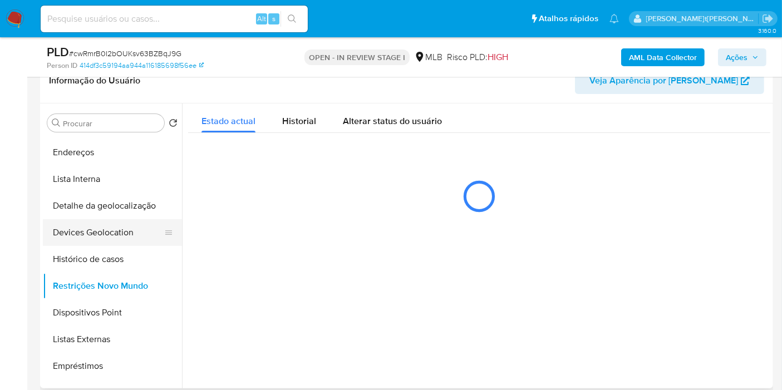
scroll to position [124, 0]
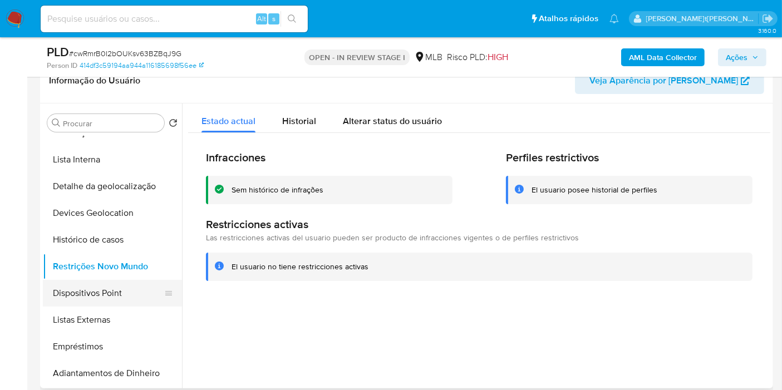
click at [114, 289] on button "Dispositivos Point" at bounding box center [108, 293] width 130 height 27
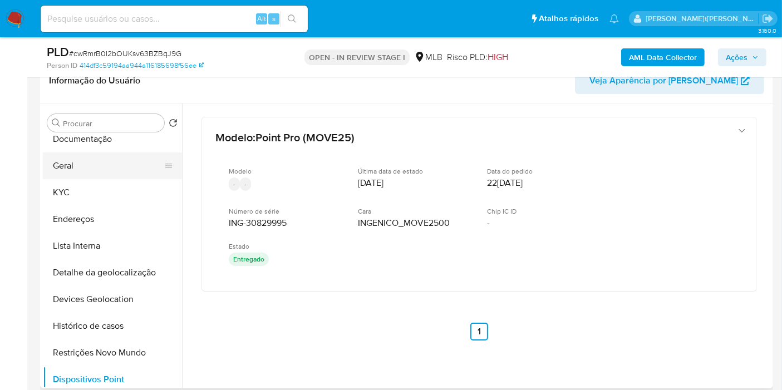
scroll to position [0, 0]
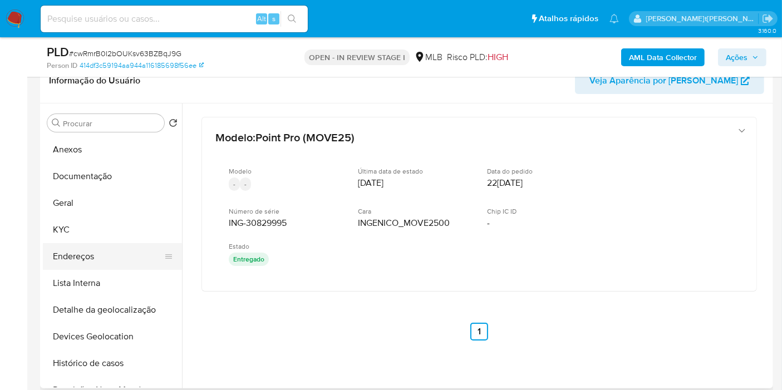
click at [114, 249] on button "Endereços" at bounding box center [108, 256] width 130 height 27
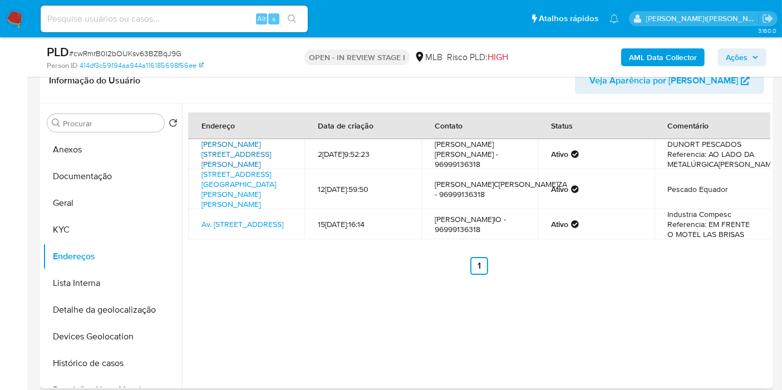
click at [265, 156] on link "Rua Joaquim Caetano Da Silva 370, Oiapoque, Amapá, 68980000, Brasil 370" at bounding box center [236, 154] width 70 height 31
click at [91, 226] on button "KYC" at bounding box center [108, 229] width 130 height 27
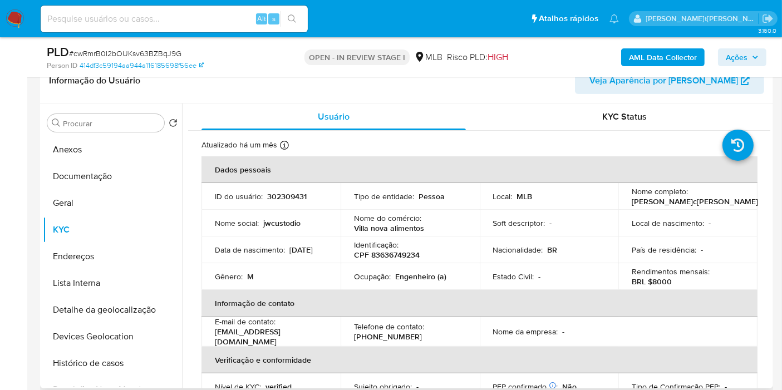
click at [394, 258] on p "CPF 83636749234" at bounding box center [387, 255] width 66 height 10
copy p "83636749234"
click at [111, 363] on button "Histórico de casos" at bounding box center [108, 363] width 130 height 27
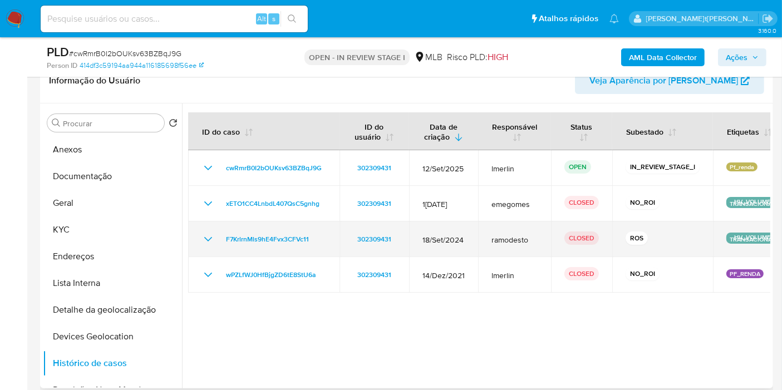
click at [207, 238] on icon "Mostrar/Ocultar" at bounding box center [207, 239] width 13 height 13
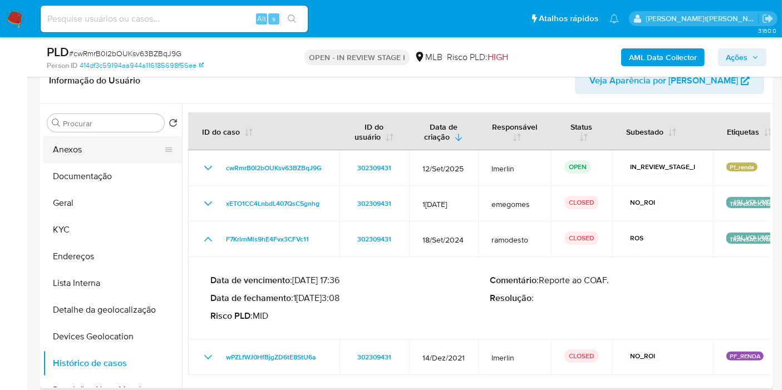
click at [111, 149] on button "Anexos" at bounding box center [108, 149] width 130 height 27
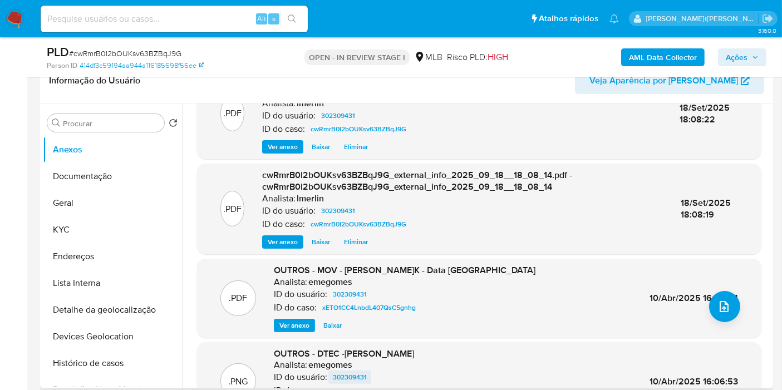
scroll to position [117, 0]
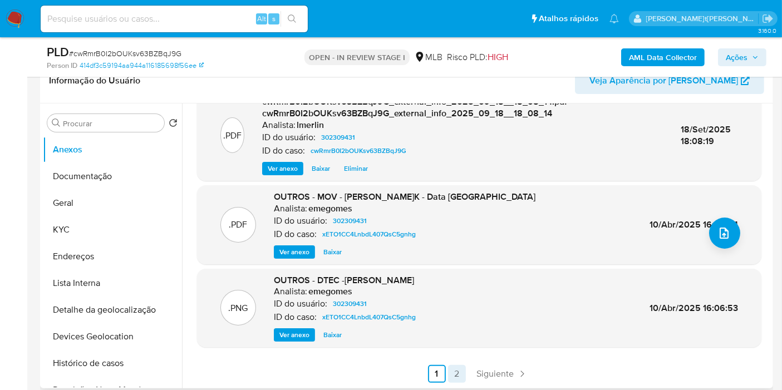
click at [456, 374] on link "2" at bounding box center [457, 374] width 18 height 18
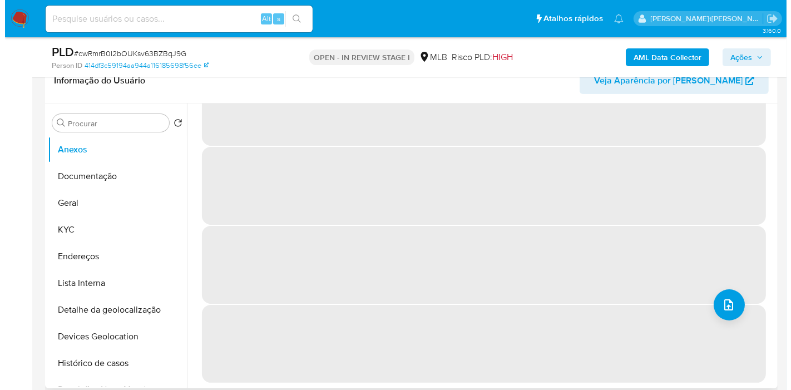
scroll to position [0, 0]
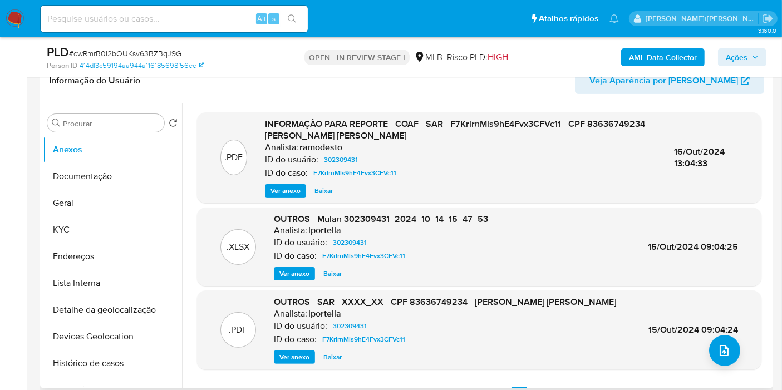
click at [290, 193] on span "Ver anexo" at bounding box center [285, 190] width 30 height 11
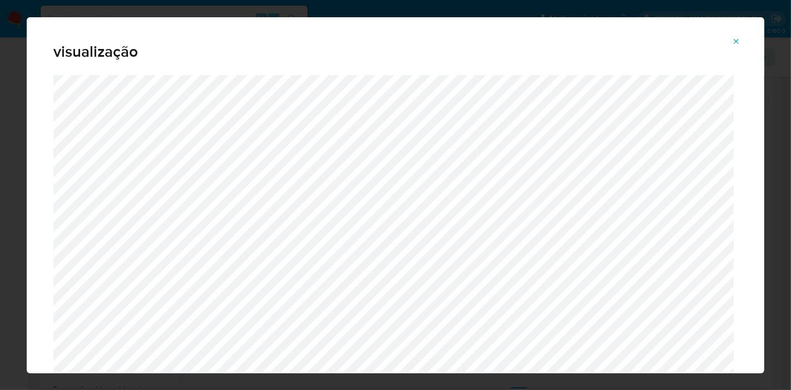
click at [728, 43] on button "Attachment preview" at bounding box center [736, 42] width 24 height 18
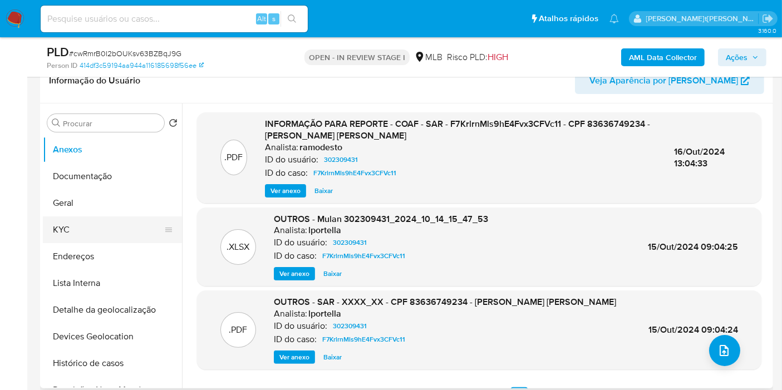
click at [80, 225] on button "KYC" at bounding box center [108, 229] width 130 height 27
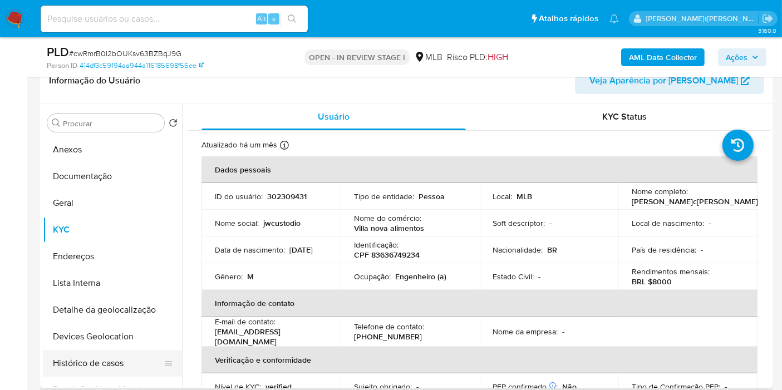
click at [125, 366] on button "Histórico de casos" at bounding box center [108, 363] width 130 height 27
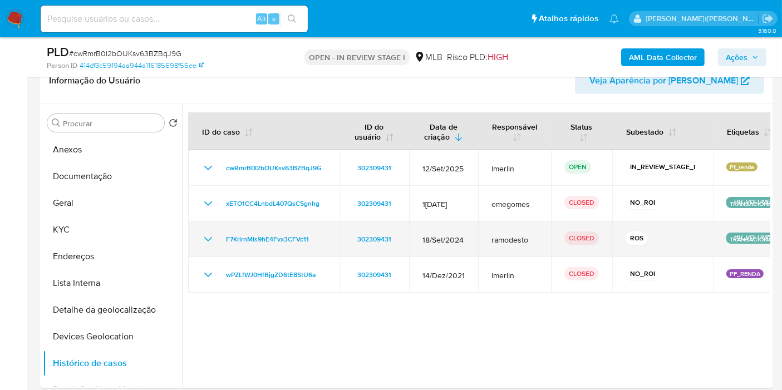
click at [208, 241] on icon "Mostrar/Ocultar" at bounding box center [207, 239] width 13 height 13
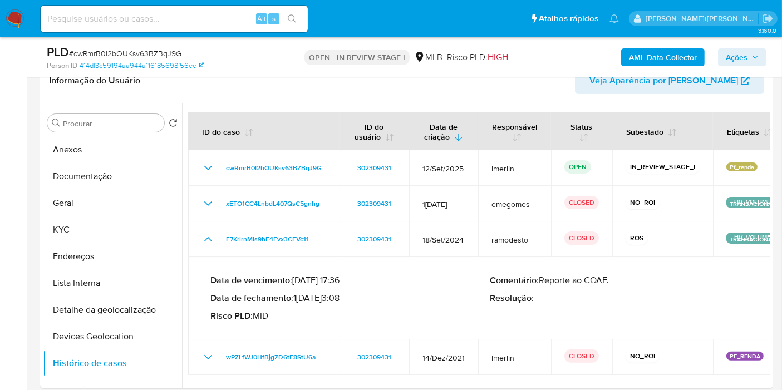
drag, startPoint x: 340, startPoint y: 297, endPoint x: 297, endPoint y: 298, distance: 42.9
click at [297, 298] on p "Data de fechamento : 16/10/2024 13:08" at bounding box center [350, 298] width 280 height 11
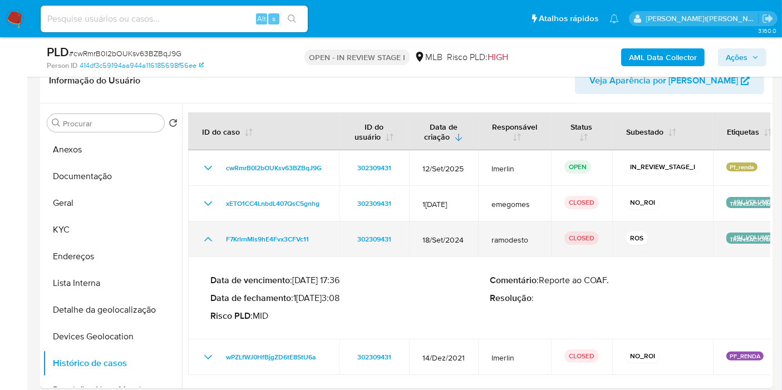
click at [205, 238] on icon "Mostrar/Ocultar" at bounding box center [207, 239] width 13 height 13
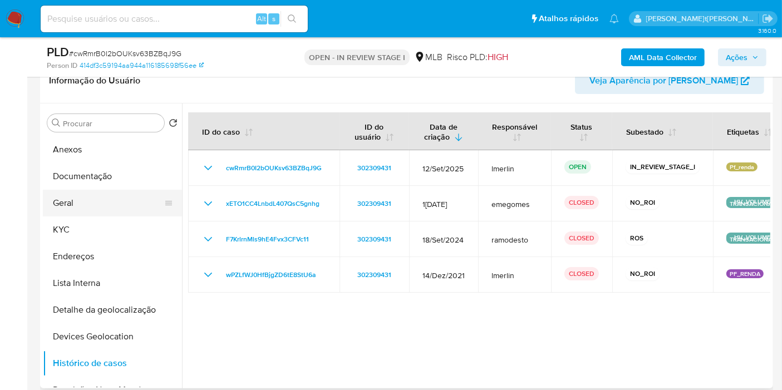
drag, startPoint x: 105, startPoint y: 223, endPoint x: 105, endPoint y: 213, distance: 10.0
click at [105, 223] on button "KYC" at bounding box center [112, 229] width 139 height 27
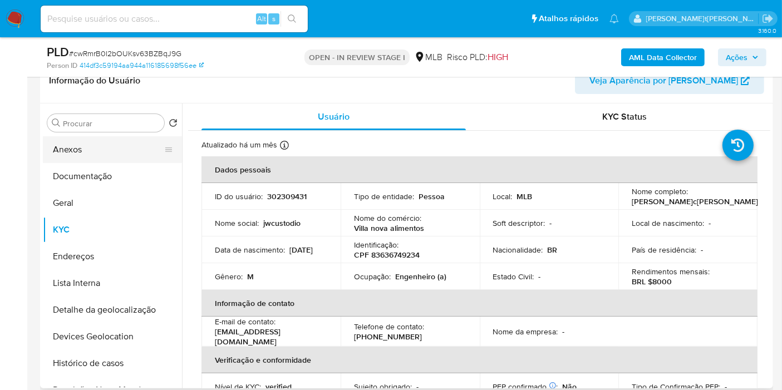
click at [111, 149] on button "Anexos" at bounding box center [108, 149] width 130 height 27
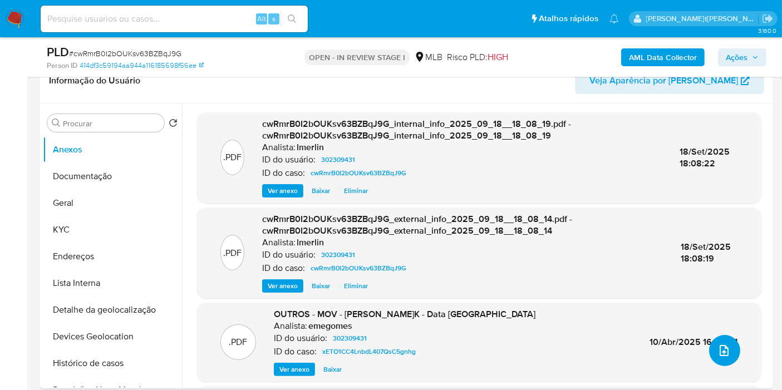
click at [719, 352] on icon "upload-file" at bounding box center [723, 350] width 13 height 13
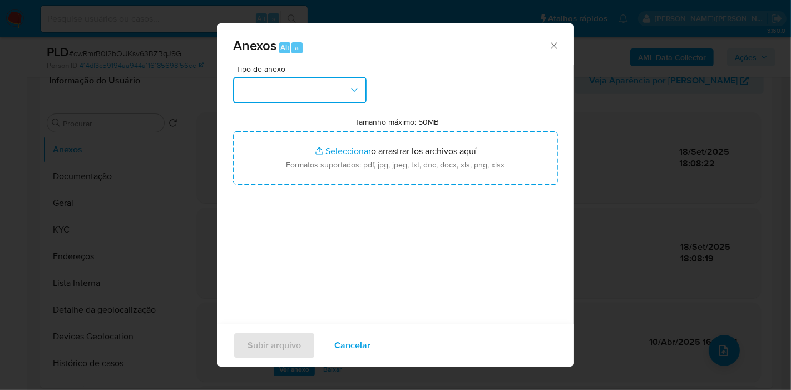
drag, startPoint x: 305, startPoint y: 93, endPoint x: 303, endPoint y: 102, distance: 8.5
click at [304, 93] on button "button" at bounding box center [300, 90] width 134 height 27
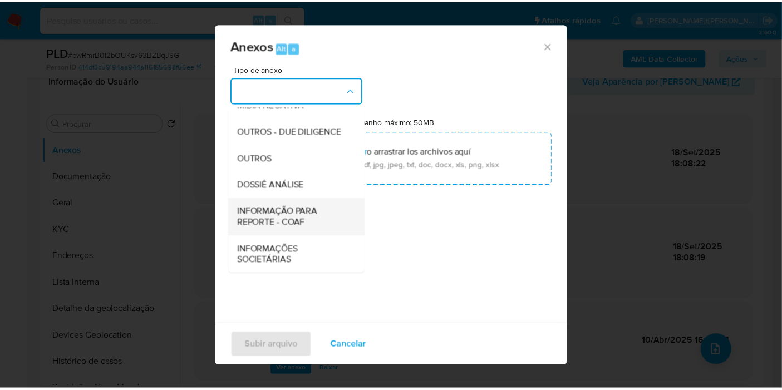
scroll to position [171, 0]
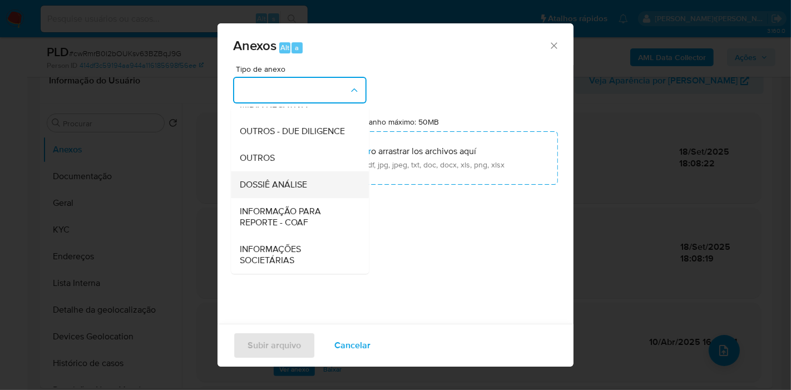
click at [313, 184] on div "DOSSIÊ ANÁLISE" at bounding box center [297, 184] width 114 height 27
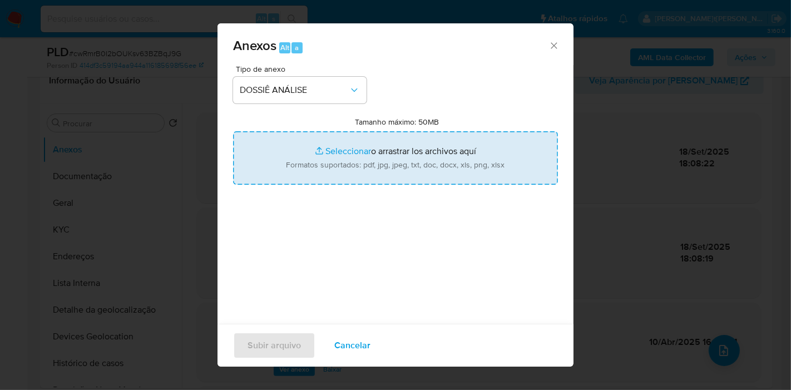
click at [397, 147] on input "Tamanho máximo: 50MB Seleccionar archivos" at bounding box center [395, 157] width 325 height 53
type input "C:\fakepath\2º SAR - XXX - CPF 83636749234 - JOSE WILCK CUSTODIO DE SOUZA.pdf"
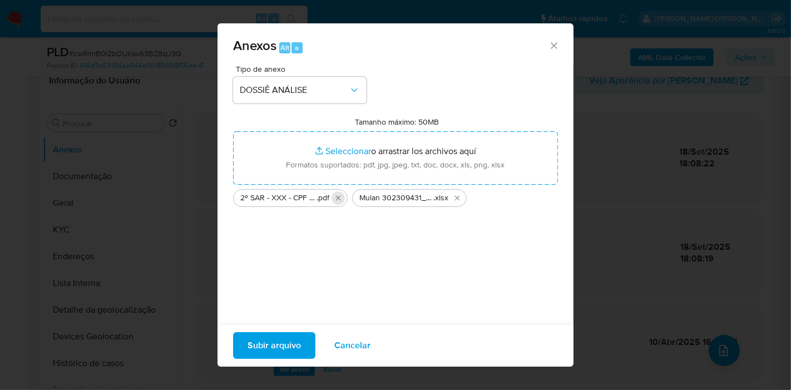
click at [338, 201] on icon "Eliminar 2º SAR - XXX - CPF 83636749234 - JOSE WILCK CUSTODIO DE SOUZA.pdf" at bounding box center [338, 198] width 9 height 9
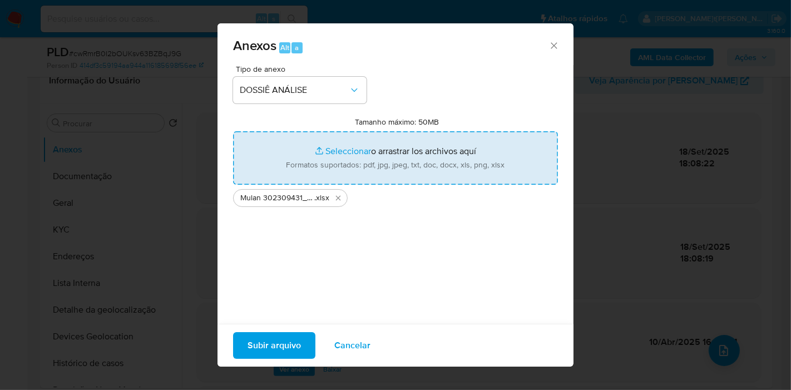
click at [348, 156] on input "Tamanho máximo: 50MB Seleccionar archivos" at bounding box center [395, 157] width 325 height 53
type input "C:\fakepath\2º SAR - XXX - CPF 83636749234 - JOSE WILCK CUSTODIO DE SOUZA.pdf"
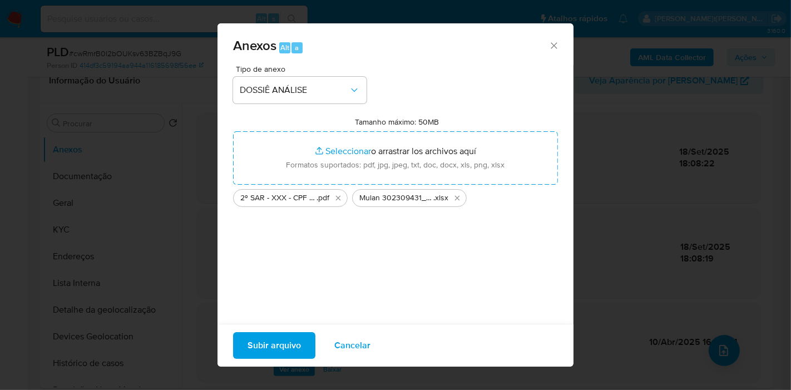
click at [296, 339] on span "Subir arquivo" at bounding box center [274, 345] width 53 height 24
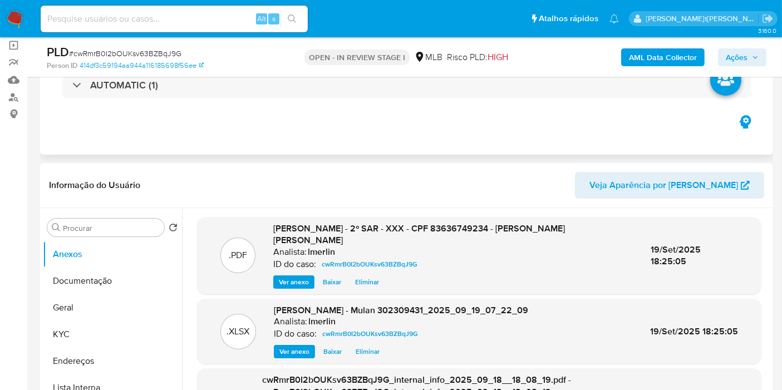
scroll to position [0, 0]
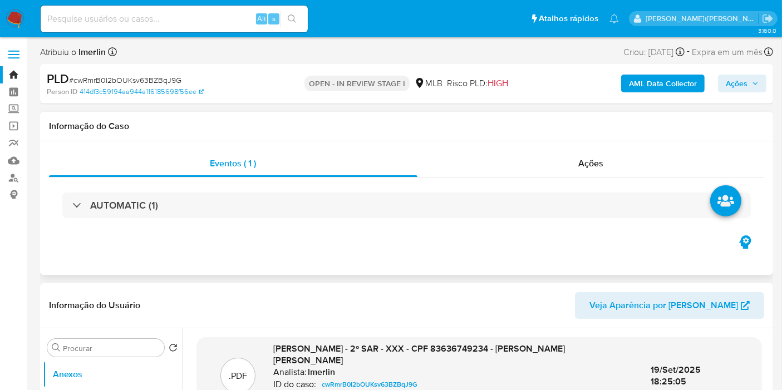
drag, startPoint x: 652, startPoint y: 160, endPoint x: 687, endPoint y: 130, distance: 46.2
click at [652, 160] on div "Ações" at bounding box center [590, 163] width 347 height 27
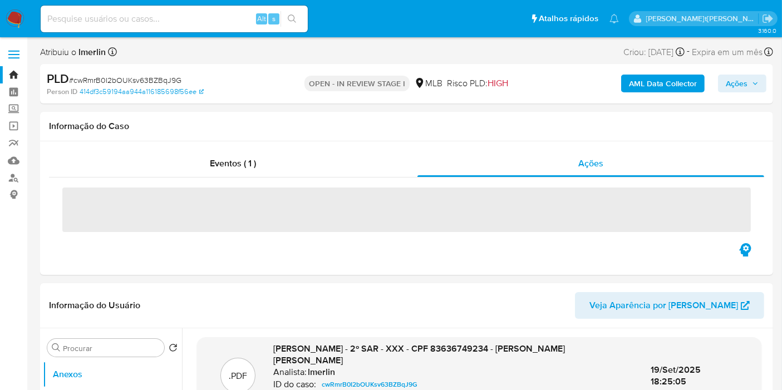
click at [731, 83] on span "Ações" at bounding box center [737, 84] width 22 height 18
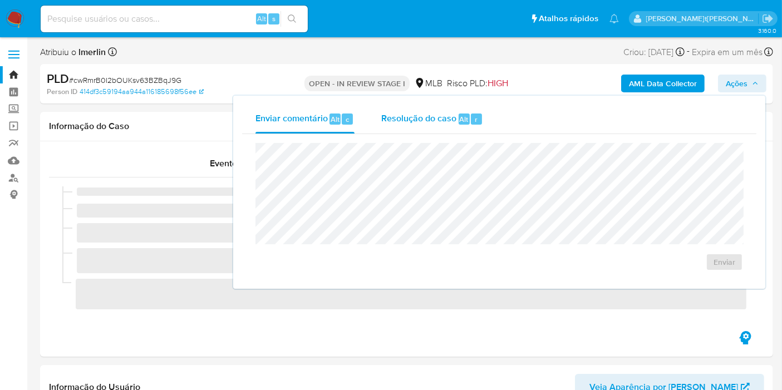
click at [428, 120] on span "Resolução do caso" at bounding box center [418, 118] width 75 height 13
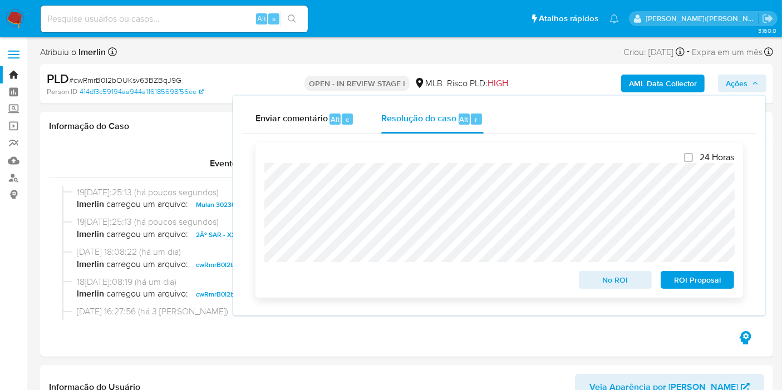
click at [707, 283] on span "ROI Proposal" at bounding box center [697, 280] width 58 height 16
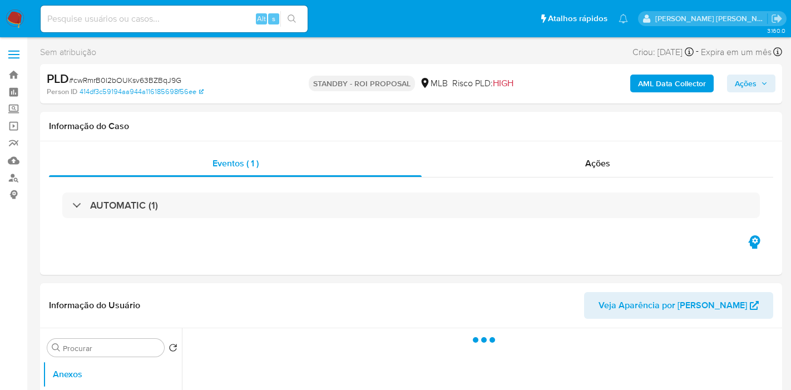
select select "10"
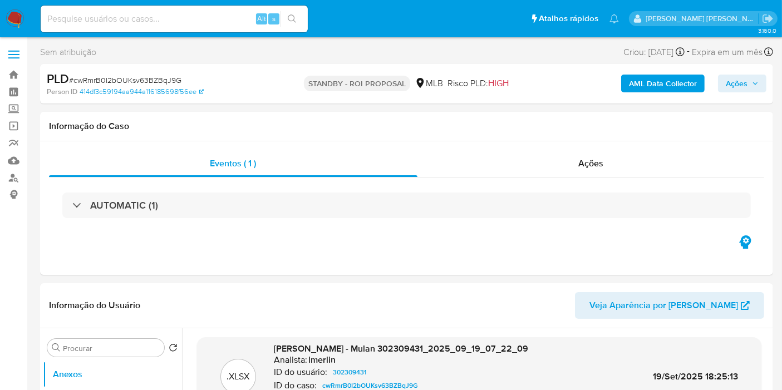
click at [16, 19] on img at bounding box center [15, 18] width 19 height 19
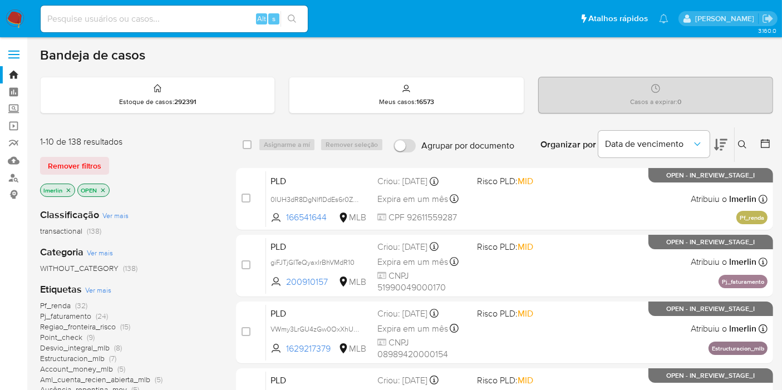
click at [70, 188] on icon "close-filter" at bounding box center [68, 190] width 7 height 7
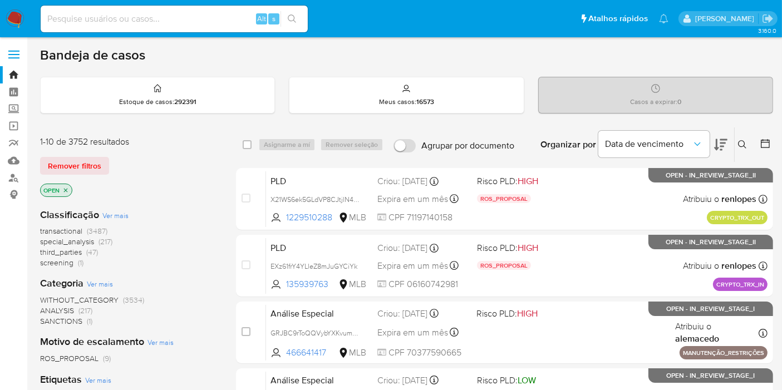
scroll to position [62, 0]
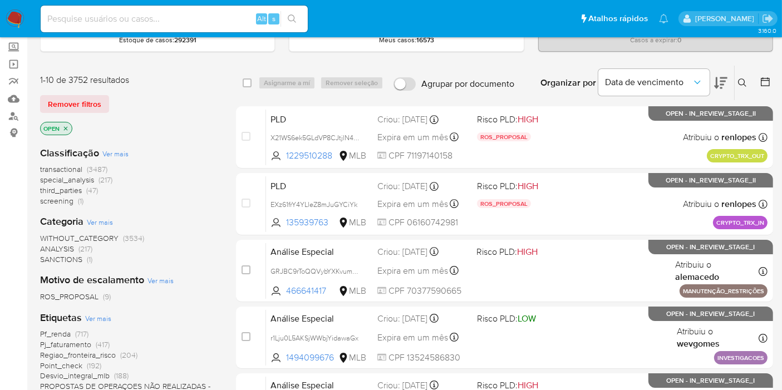
click at [66, 203] on span "screening" at bounding box center [56, 200] width 33 height 11
